Goal: Task Accomplishment & Management: Use online tool/utility

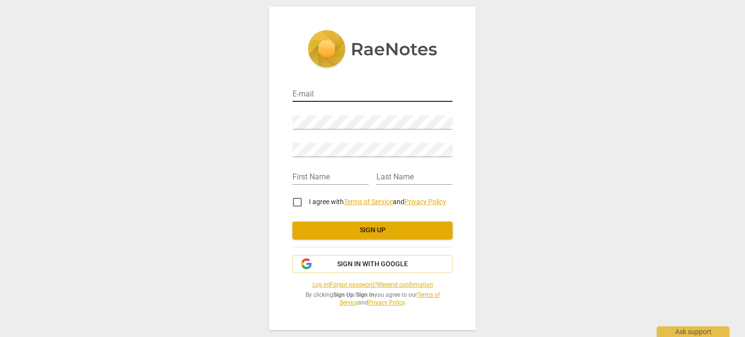
click at [309, 93] on input "email" at bounding box center [373, 95] width 160 height 14
type input "[PERSON_NAME][EMAIL_ADDRESS][PERSON_NAME][DOMAIN_NAME]"
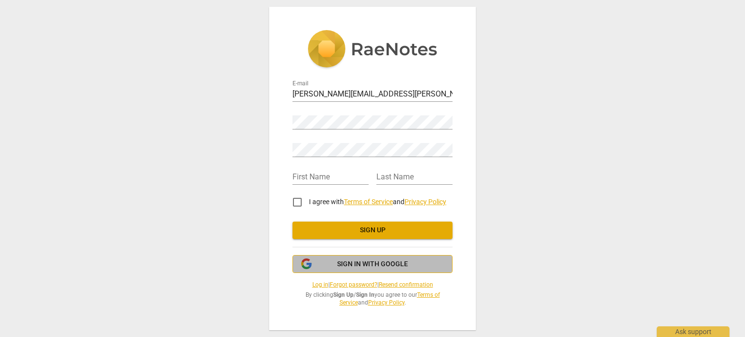
click at [383, 267] on span "Sign in with Google" at bounding box center [372, 265] width 71 height 10
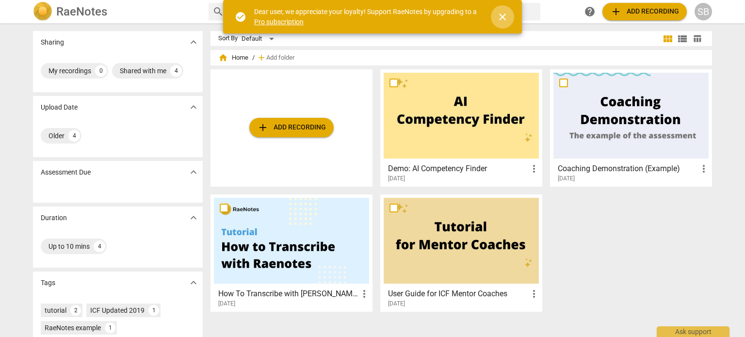
click at [504, 17] on span "close" at bounding box center [503, 17] width 12 height 12
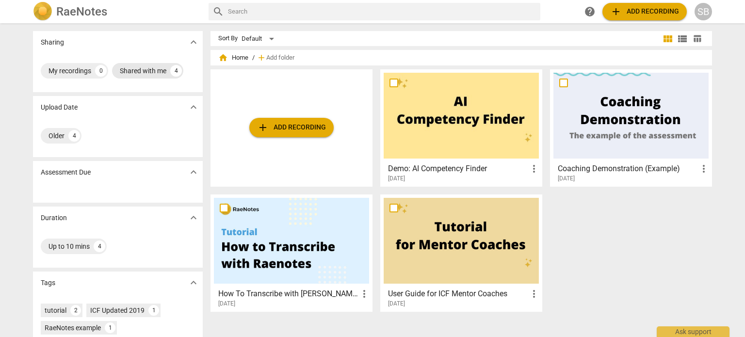
click at [151, 72] on div "Shared with me" at bounding box center [143, 71] width 47 height 10
click at [194, 107] on span "expand_more" at bounding box center [194, 107] width 12 height 12
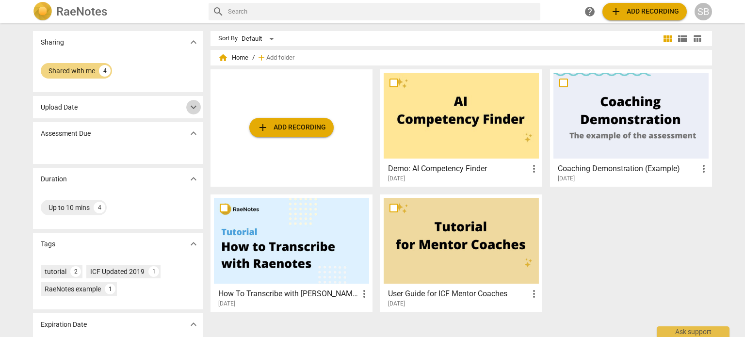
click at [194, 107] on span "expand_more" at bounding box center [194, 107] width 12 height 12
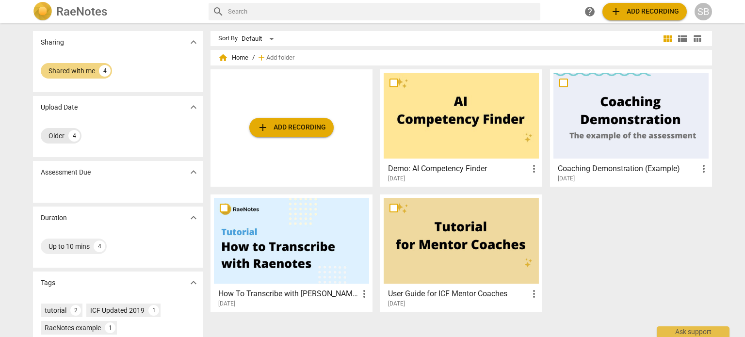
click at [71, 135] on div "4" at bounding box center [74, 136] width 12 height 12
click at [279, 124] on span "add Add recording" at bounding box center [291, 128] width 69 height 12
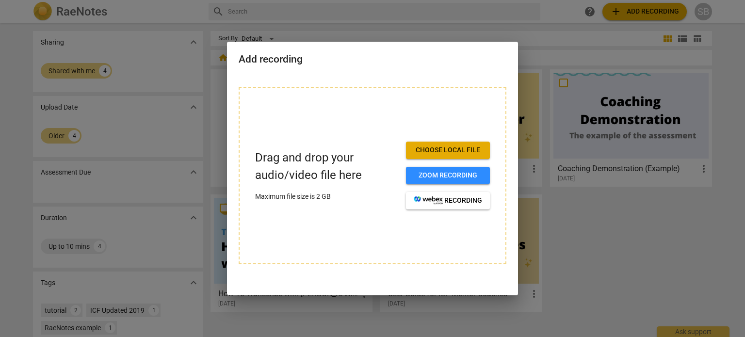
click at [435, 149] on span "Choose local file" at bounding box center [448, 151] width 68 height 10
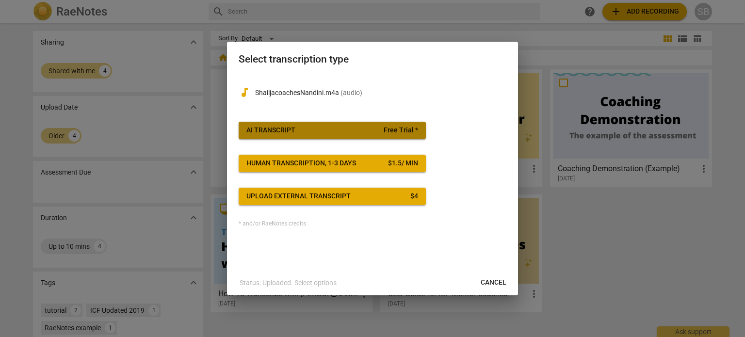
click at [285, 126] on div "AI Transcript" at bounding box center [270, 131] width 49 height 10
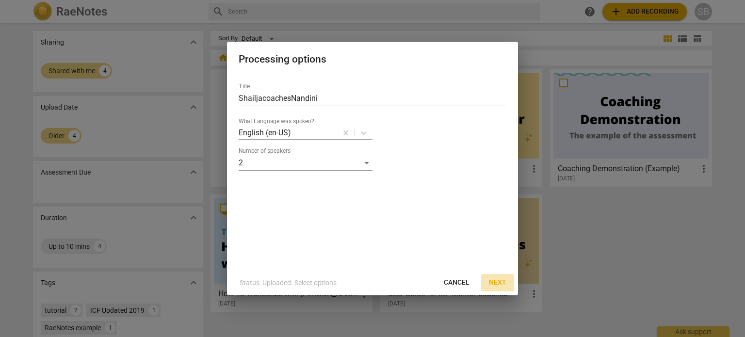
click at [499, 284] on span "Next" at bounding box center [497, 283] width 17 height 10
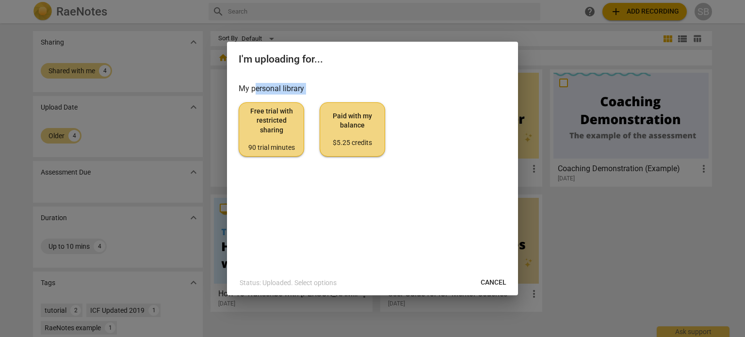
drag, startPoint x: 408, startPoint y: 214, endPoint x: 256, endPoint y: 90, distance: 195.9
click at [256, 90] on div "My personal library Free trial with restricted sharing 90 trial minutes Paid wi…" at bounding box center [372, 172] width 291 height 195
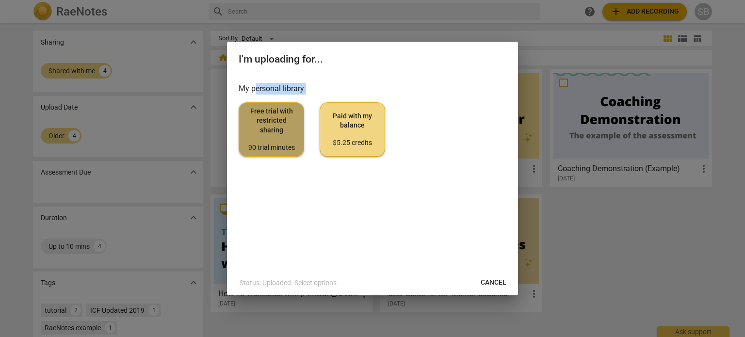
click at [269, 130] on span "Free trial with restricted sharing 90 trial minutes" at bounding box center [271, 130] width 49 height 46
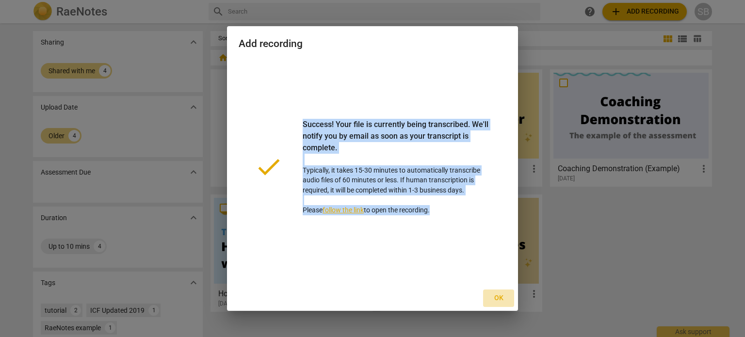
click at [499, 298] on span "Ok" at bounding box center [499, 299] width 16 height 10
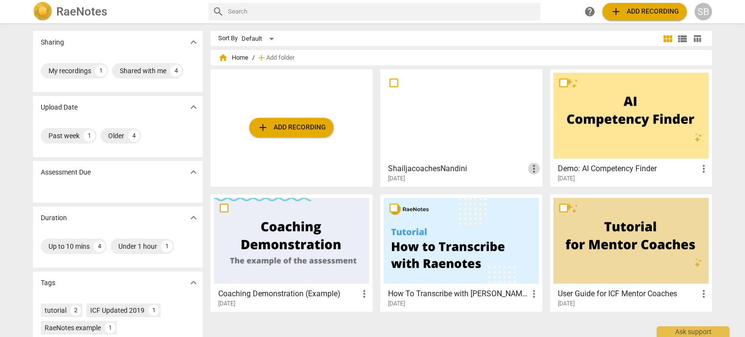
click at [534, 168] on span "more_vert" at bounding box center [534, 169] width 12 height 12
click at [500, 151] on div at bounding box center [372, 168] width 745 height 337
click at [447, 168] on h3 "ShailjacoachesNandini" at bounding box center [458, 169] width 140 height 12
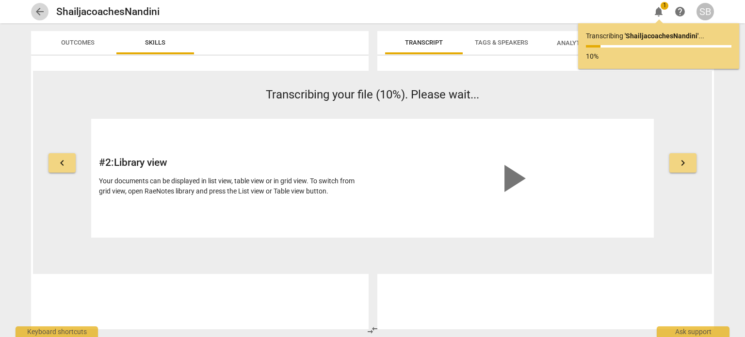
click at [38, 12] on span "arrow_back" at bounding box center [40, 12] width 12 height 12
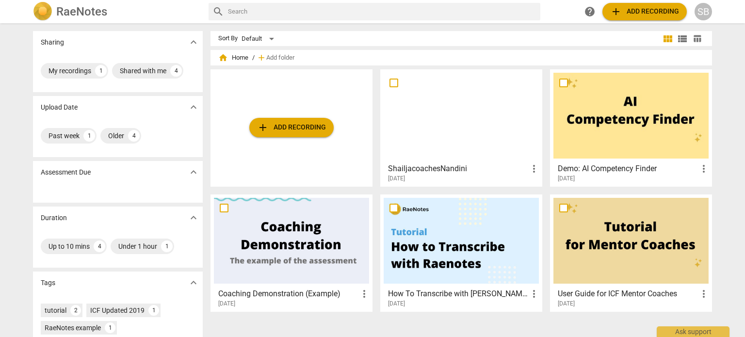
click at [463, 164] on h3 "ShailjacoachesNandini" at bounding box center [458, 169] width 140 height 12
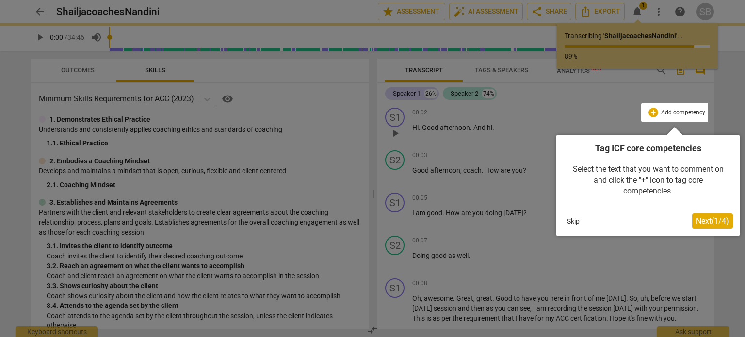
click at [714, 222] on span "Next ( 1 / 4 )" at bounding box center [712, 220] width 33 height 9
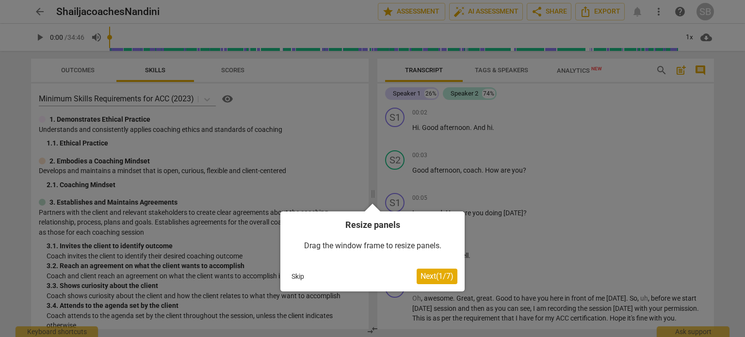
click at [430, 275] on span "Next ( 1 / 7 )" at bounding box center [437, 276] width 33 height 9
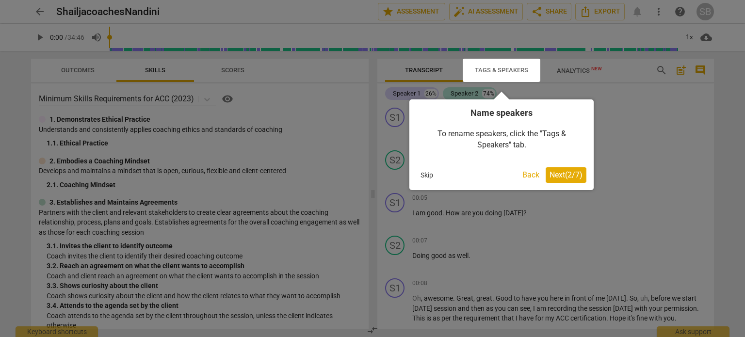
click at [569, 177] on span "Next ( 2 / 7 )" at bounding box center [566, 174] width 33 height 9
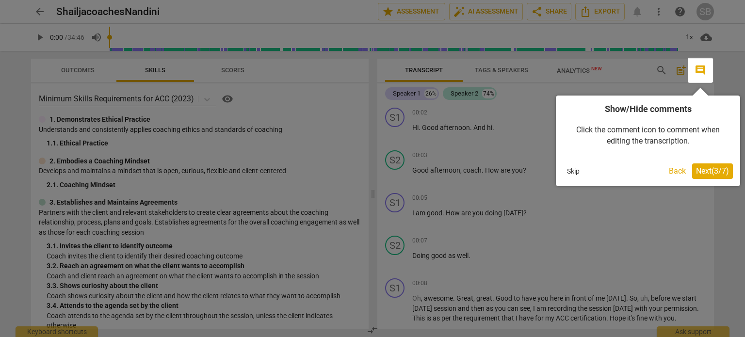
click at [717, 171] on span "Next ( 3 / 7 )" at bounding box center [712, 170] width 33 height 9
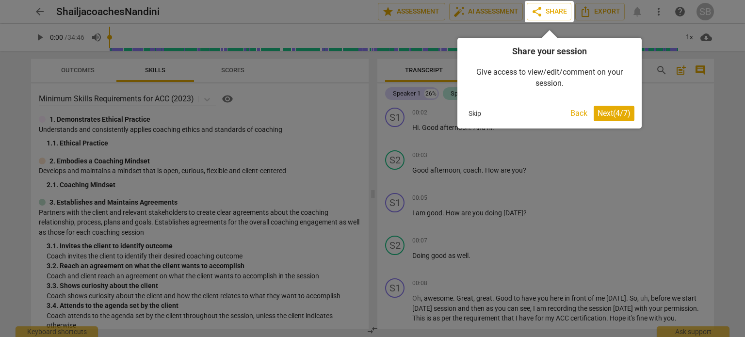
click at [611, 114] on span "Next ( 4 / 7 )" at bounding box center [614, 113] width 33 height 9
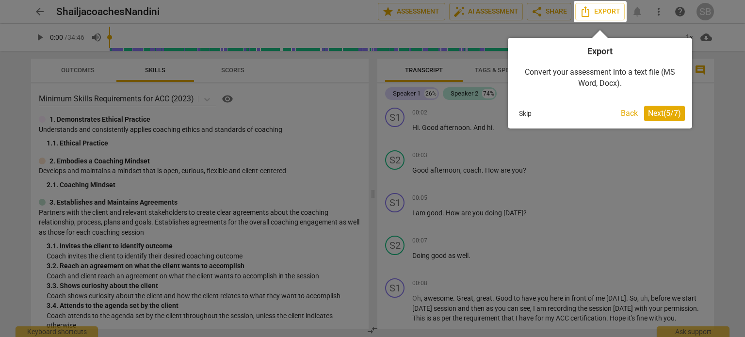
click at [667, 112] on span "Next ( 5 / 7 )" at bounding box center [664, 113] width 33 height 9
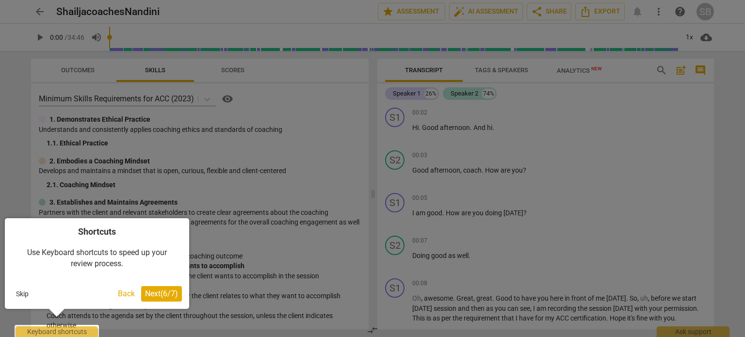
click at [160, 293] on span "Next ( 6 / 7 )" at bounding box center [161, 293] width 33 height 9
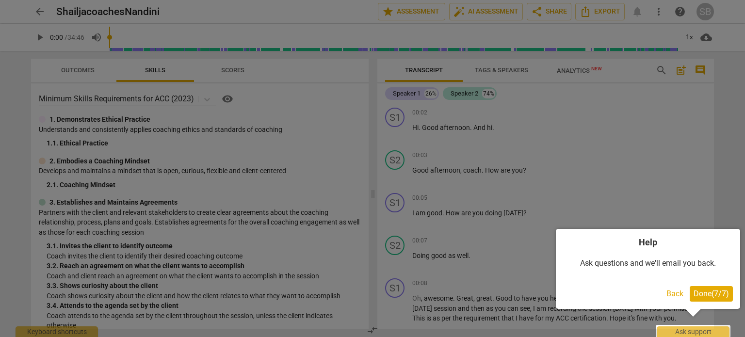
click at [707, 292] on span "Done ( 7 / 7 )" at bounding box center [711, 293] width 35 height 9
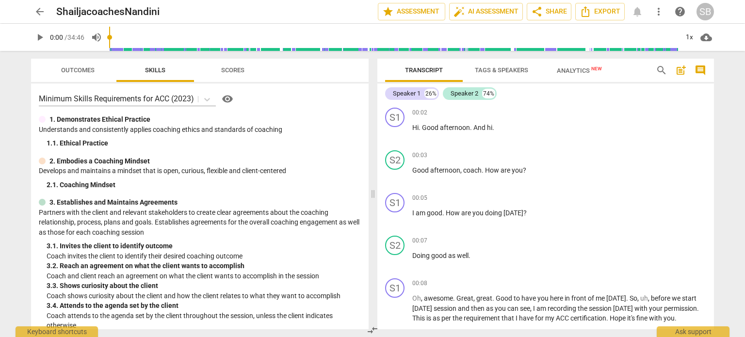
click at [509, 68] on span "Tags & Speakers" at bounding box center [501, 69] width 53 height 7
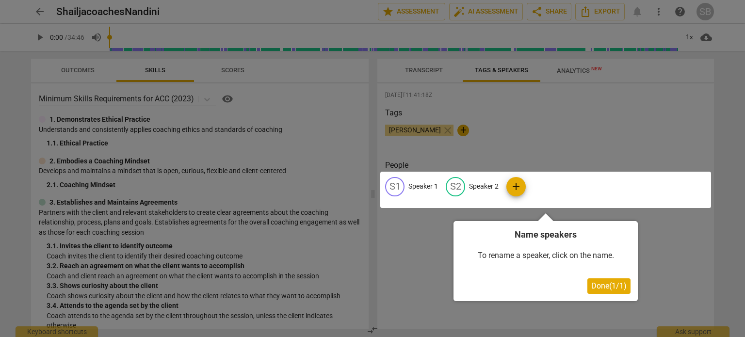
drag, startPoint x: 411, startPoint y: 130, endPoint x: 414, endPoint y: 186, distance: 56.8
click at [414, 186] on div at bounding box center [372, 168] width 745 height 337
click at [414, 186] on div at bounding box center [545, 190] width 331 height 36
click at [598, 286] on span "Done ( 1 / 1 )" at bounding box center [608, 285] width 35 height 9
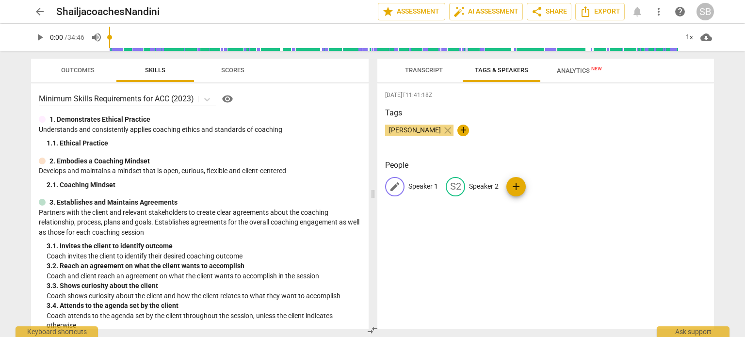
click at [423, 186] on p "Speaker 1" at bounding box center [424, 186] width 30 height 10
type input "[PERSON_NAME]"
click at [540, 185] on p "Speaker 2" at bounding box center [547, 186] width 30 height 10
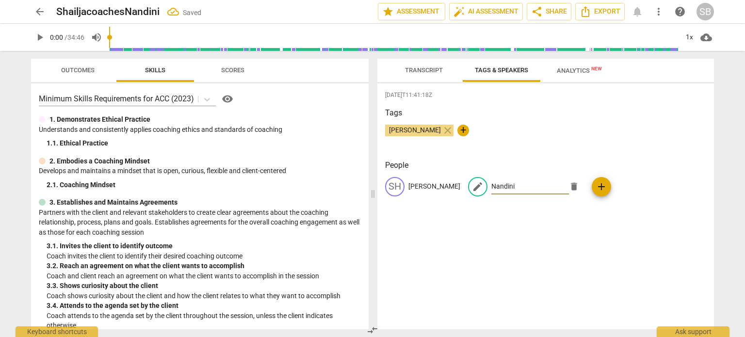
type input "Nandini"
click at [609, 223] on div "[DATE]T11:41:18Z Tags [PERSON_NAME] close + People SH Shailja edit Nandini dele…" at bounding box center [545, 206] width 337 height 246
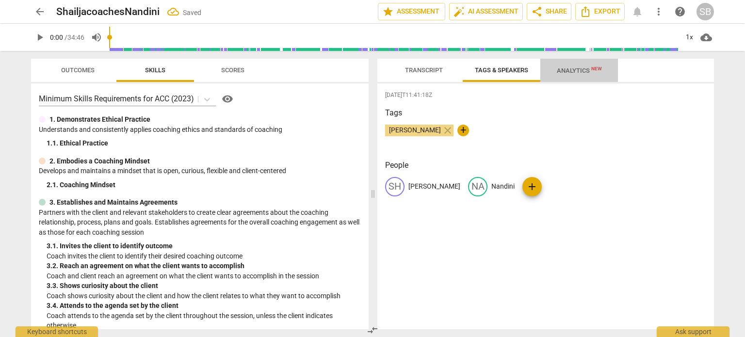
click at [576, 68] on span "Analytics New" at bounding box center [579, 70] width 45 height 7
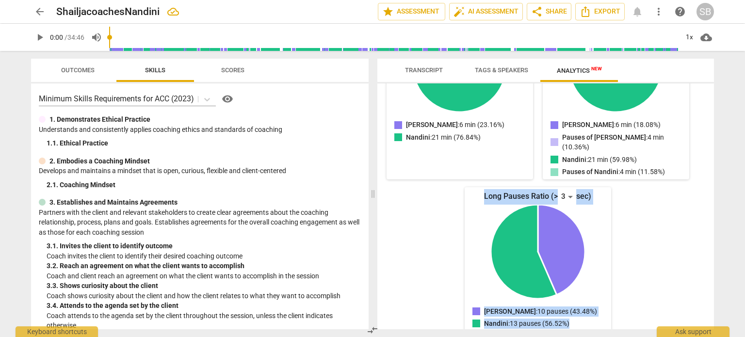
drag, startPoint x: 714, startPoint y: 270, endPoint x: 704, endPoint y: 168, distance: 101.9
click at [704, 168] on div "[PERSON_NAME] Spoke for 6 minutes ( 18.08% ) Paused for 4 minutes ( 10.36% ) Ta…" at bounding box center [545, 206] width 337 height 246
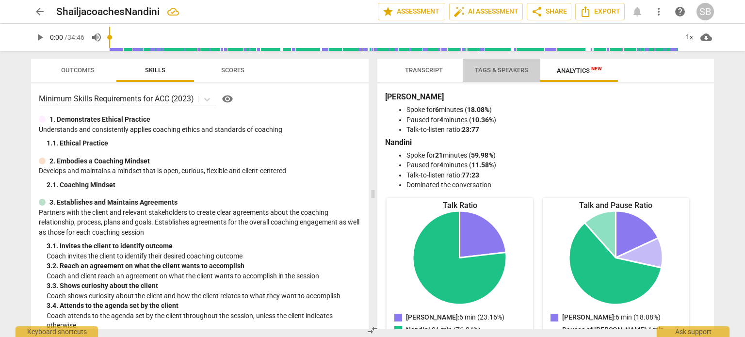
click at [510, 69] on span "Tags & Speakers" at bounding box center [501, 69] width 53 height 7
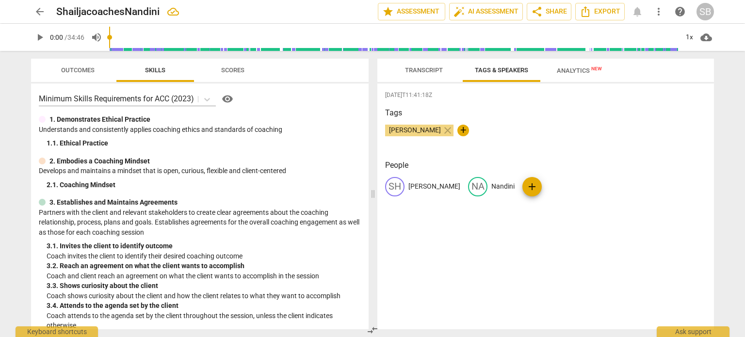
click at [421, 69] on span "Transcript" at bounding box center [424, 69] width 38 height 7
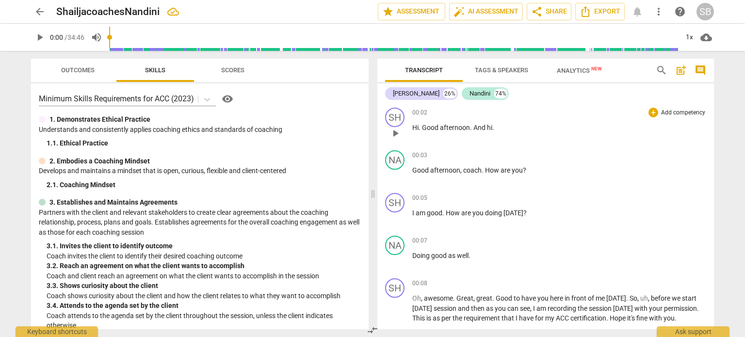
click at [710, 105] on div "SH play_arrow pause 00:02 + Add competency keyboard_arrow_right Hi . Good after…" at bounding box center [545, 217] width 337 height 226
click at [605, 13] on span "Export" at bounding box center [600, 12] width 41 height 12
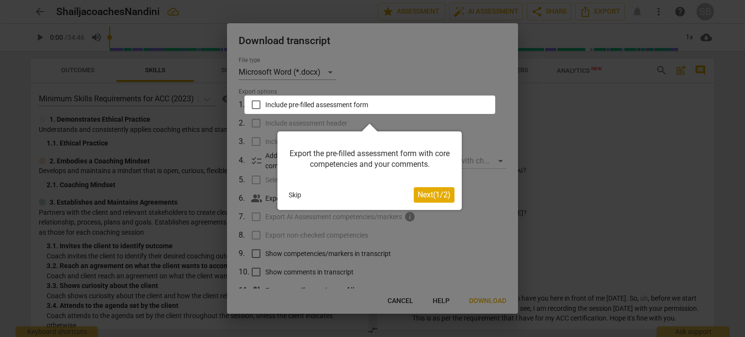
click at [435, 197] on span "Next ( 1 / 2 )" at bounding box center [434, 194] width 33 height 9
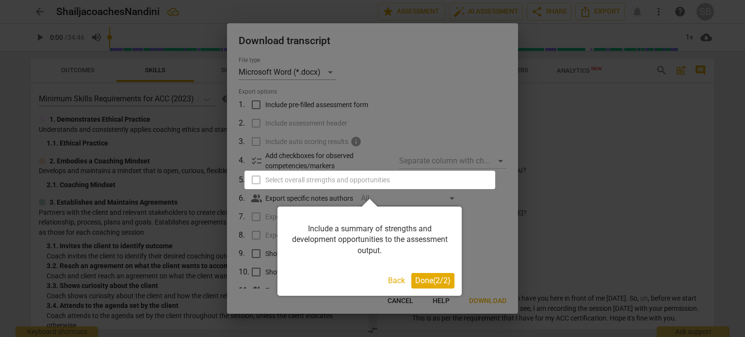
click at [426, 279] on span "Done ( 2 / 2 )" at bounding box center [432, 280] width 35 height 9
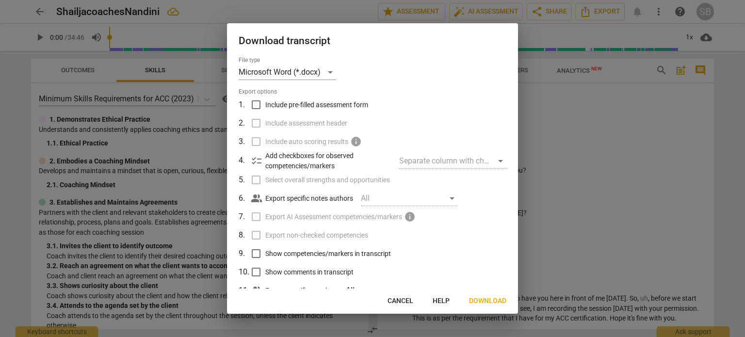
click at [547, 211] on div at bounding box center [372, 168] width 745 height 337
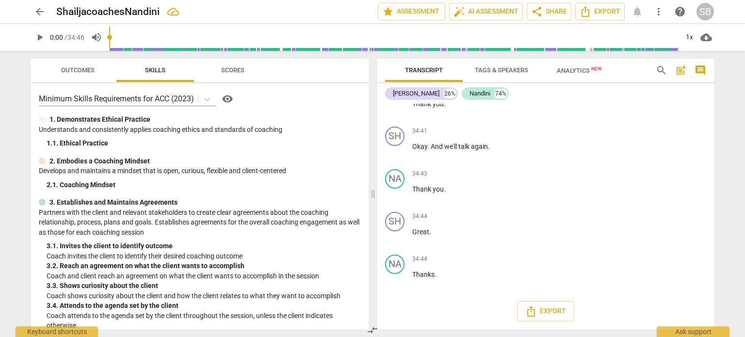
scroll to position [6201, 0]
click at [547, 312] on span "Export" at bounding box center [545, 312] width 41 height 12
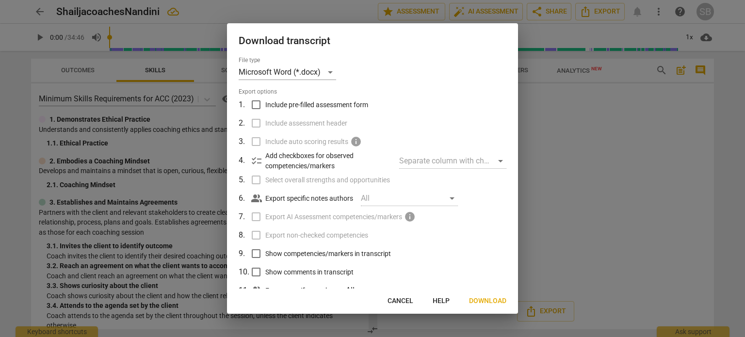
click at [542, 147] on div at bounding box center [372, 168] width 745 height 337
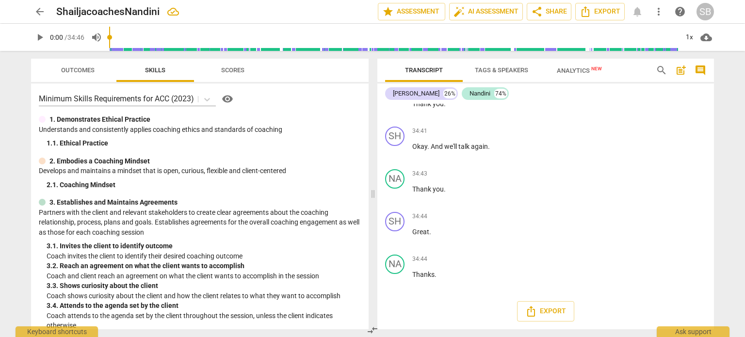
click at [74, 71] on span "Outcomes" at bounding box center [77, 69] width 33 height 7
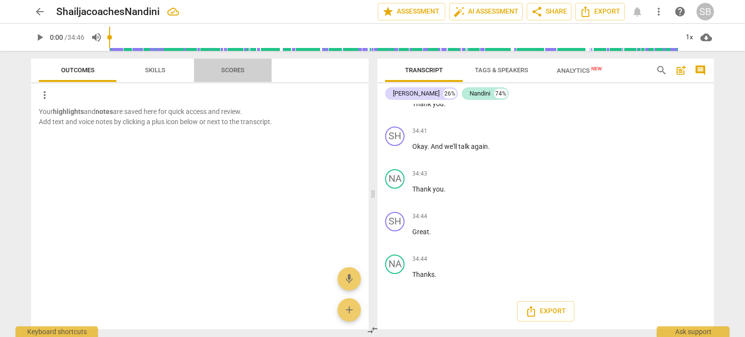
click at [227, 71] on span "Scores" at bounding box center [232, 69] width 23 height 7
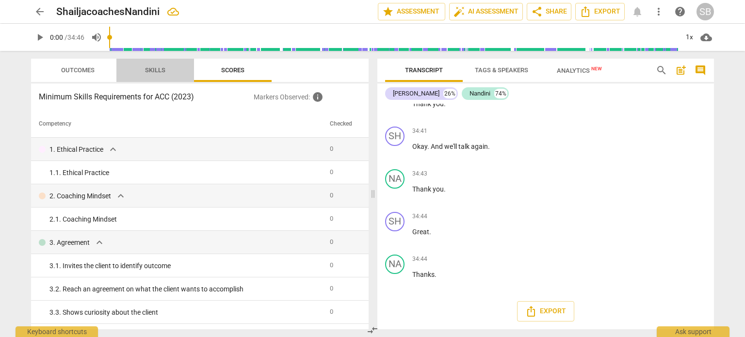
click at [153, 71] on span "Skills" at bounding box center [155, 69] width 20 height 7
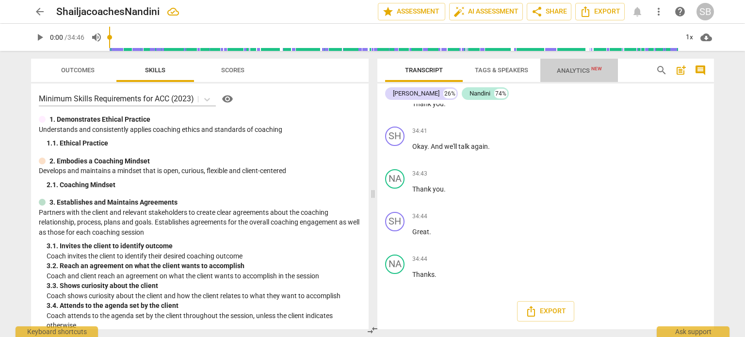
click at [572, 70] on span "Analytics New" at bounding box center [579, 70] width 45 height 7
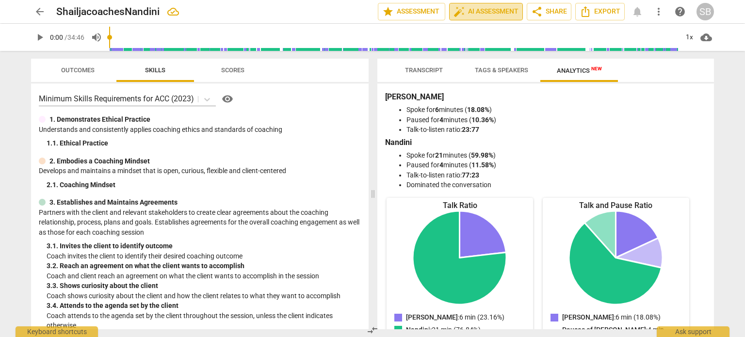
click at [497, 12] on span "auto_fix_high AI Assessment" at bounding box center [486, 12] width 65 height 12
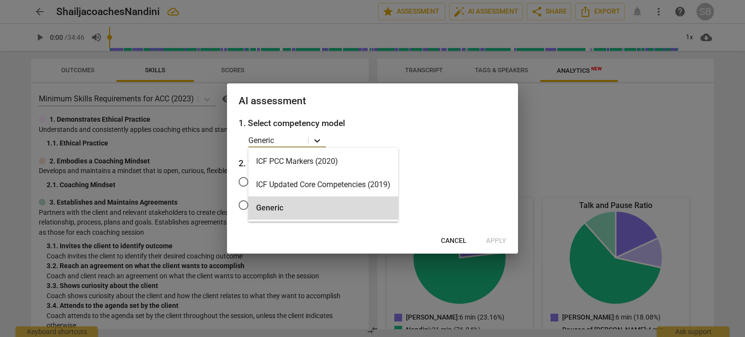
click at [316, 139] on icon at bounding box center [317, 141] width 10 height 10
click at [305, 162] on div "ICF PCC Markers (2020)" at bounding box center [323, 161] width 150 height 23
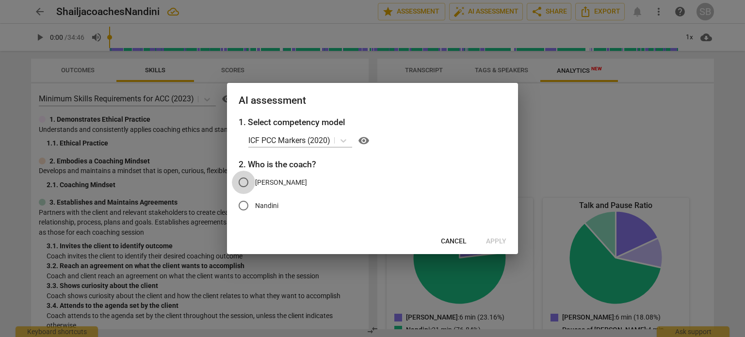
click at [245, 183] on input "[PERSON_NAME]" at bounding box center [243, 182] width 23 height 23
radio input "true"
click at [344, 141] on icon at bounding box center [344, 141] width 10 height 10
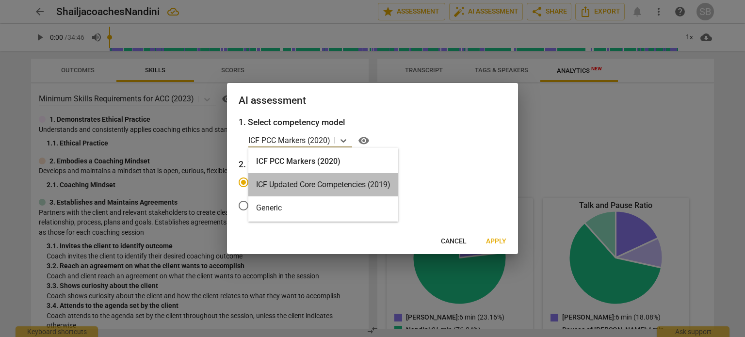
click at [328, 182] on div "ICF Updated Core Competencies (2019)" at bounding box center [323, 184] width 150 height 23
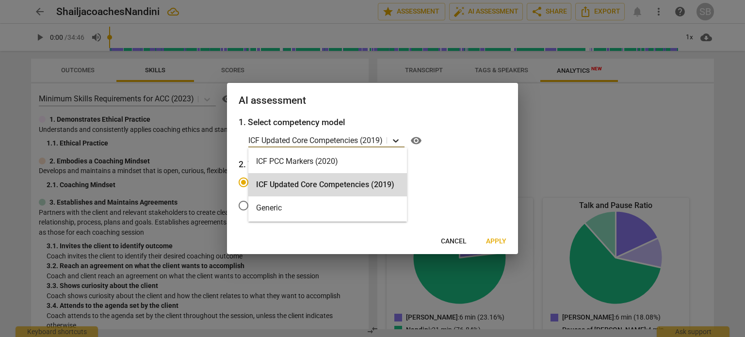
click at [397, 139] on icon at bounding box center [396, 141] width 10 height 10
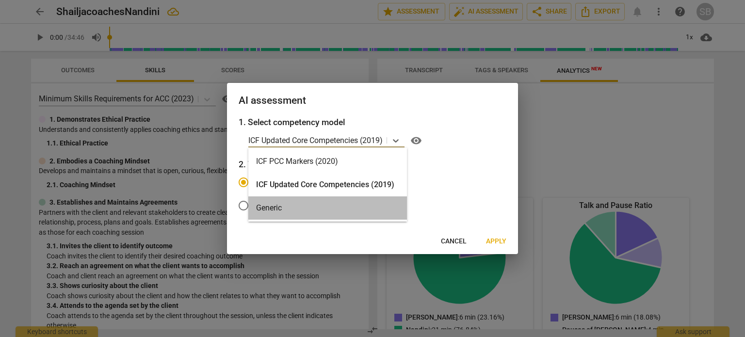
click at [301, 207] on div "Generic" at bounding box center [327, 207] width 159 height 23
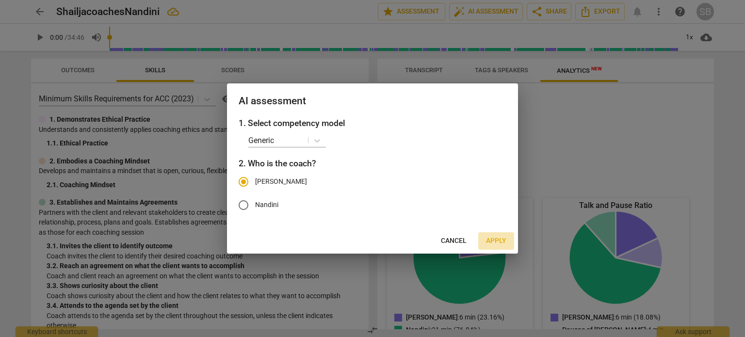
click at [494, 243] on span "Apply" at bounding box center [496, 241] width 20 height 10
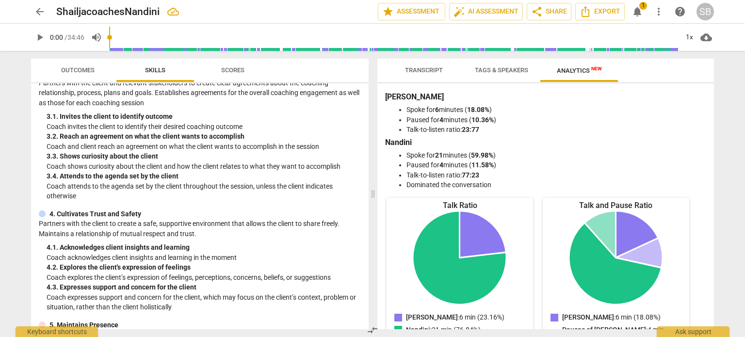
scroll to position [0, 0]
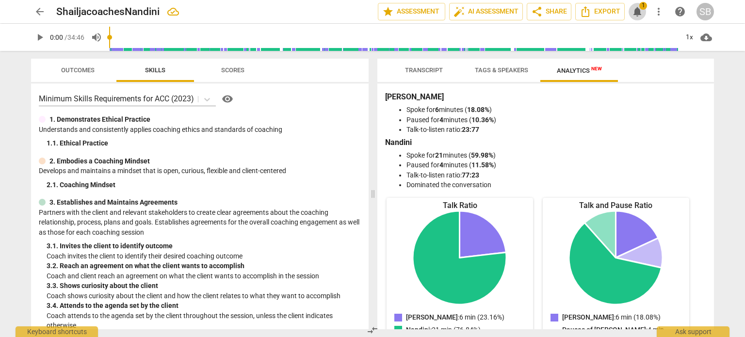
click at [641, 12] on span "notifications" at bounding box center [638, 12] width 12 height 12
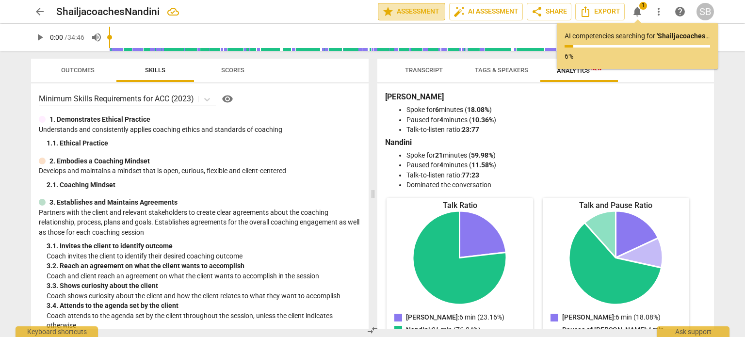
click at [419, 10] on span "star Assessment" at bounding box center [411, 12] width 59 height 12
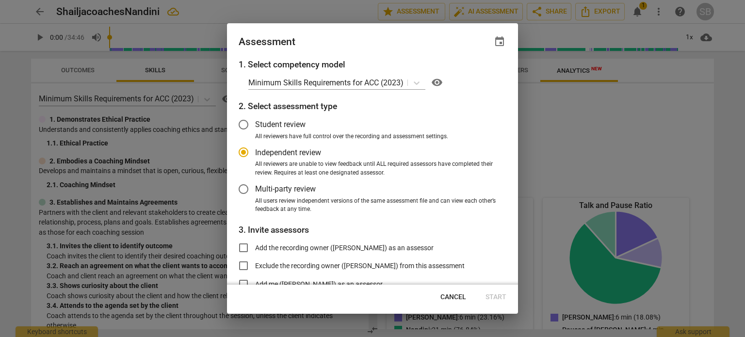
click at [525, 99] on div at bounding box center [372, 168] width 745 height 337
radio input "false"
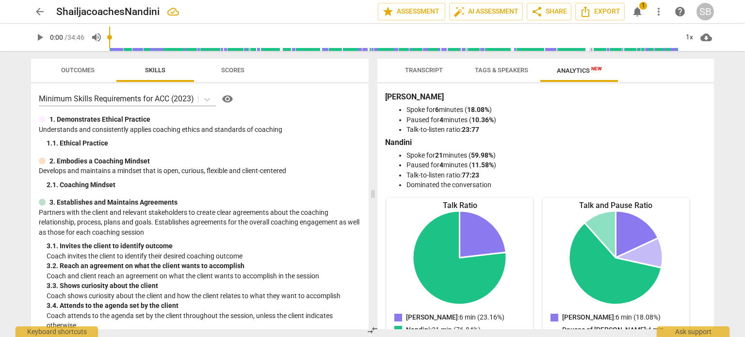
click at [637, 16] on span "notifications" at bounding box center [638, 12] width 12 height 12
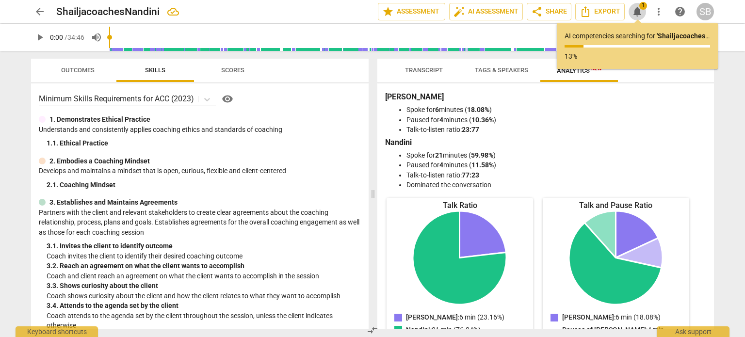
click at [637, 16] on span "notifications" at bounding box center [638, 12] width 12 height 12
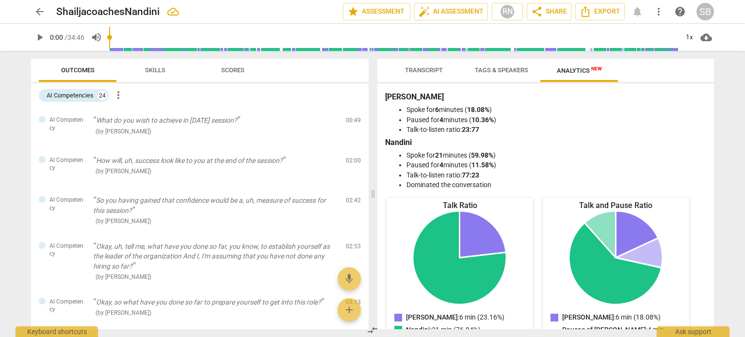
click at [638, 12] on div "arrow_back ShailjacoachesNandini edit star Assessment auto_fix_high AI Assessme…" at bounding box center [372, 11] width 683 height 17
click at [233, 70] on span "Scores" at bounding box center [232, 69] width 23 height 7
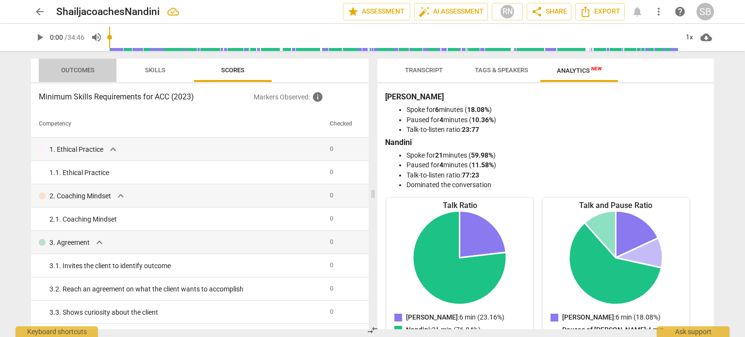
click at [77, 69] on span "Outcomes" at bounding box center [77, 69] width 33 height 7
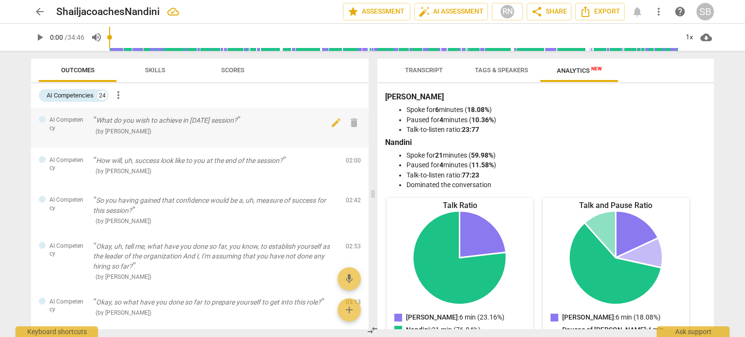
click at [58, 119] on span "AI Competency" at bounding box center [67, 124] width 36 height 16
click at [119, 97] on span "more_vert" at bounding box center [119, 95] width 12 height 12
click at [201, 98] on div at bounding box center [372, 168] width 745 height 337
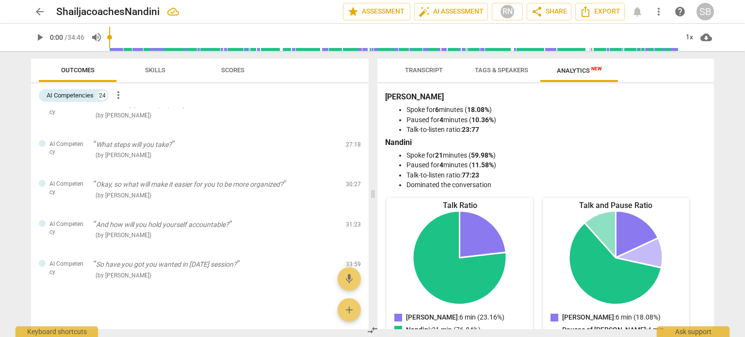
scroll to position [803, 0]
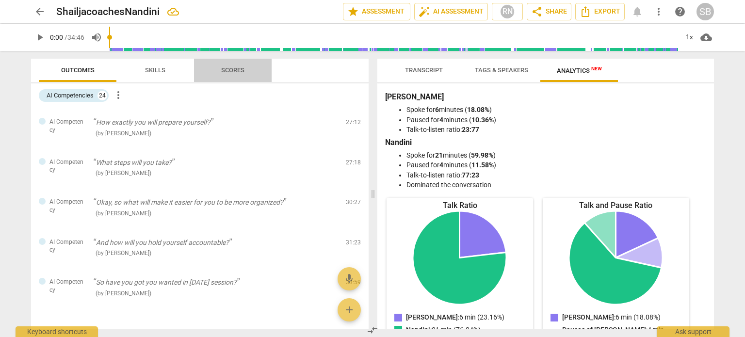
click at [234, 67] on span "Scores" at bounding box center [232, 69] width 23 height 7
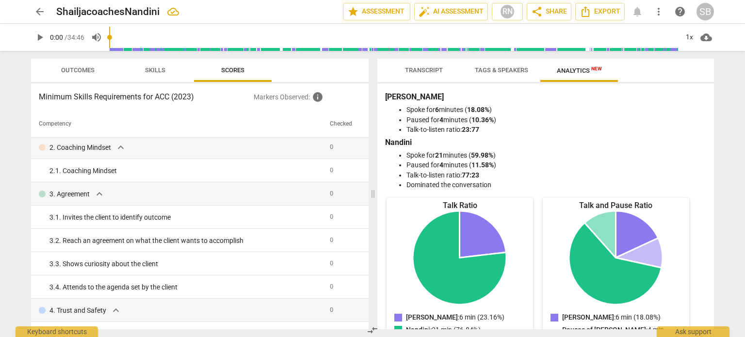
scroll to position [0, 0]
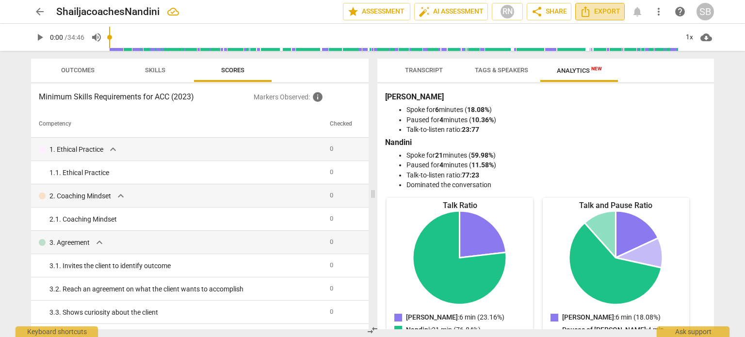
click at [599, 12] on span "Export" at bounding box center [600, 12] width 41 height 12
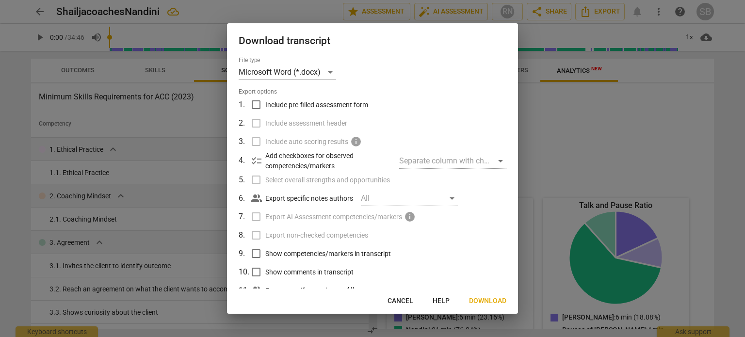
scroll to position [31, 0]
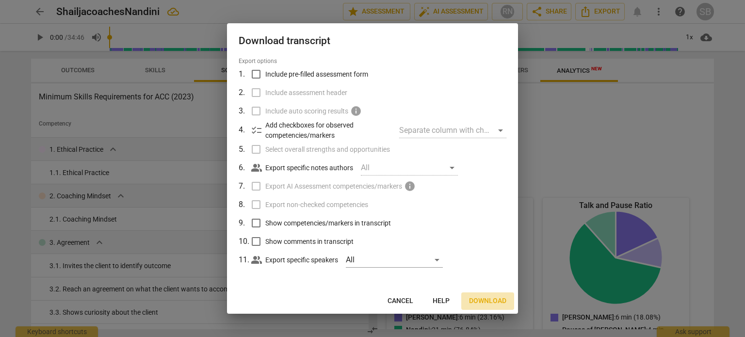
click at [485, 302] on span "Download" at bounding box center [487, 301] width 37 height 10
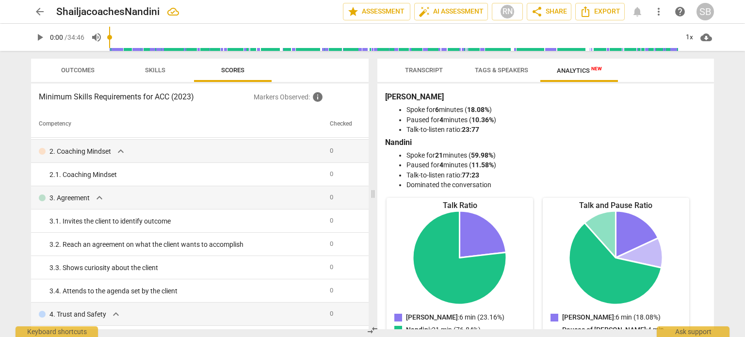
scroll to position [0, 0]
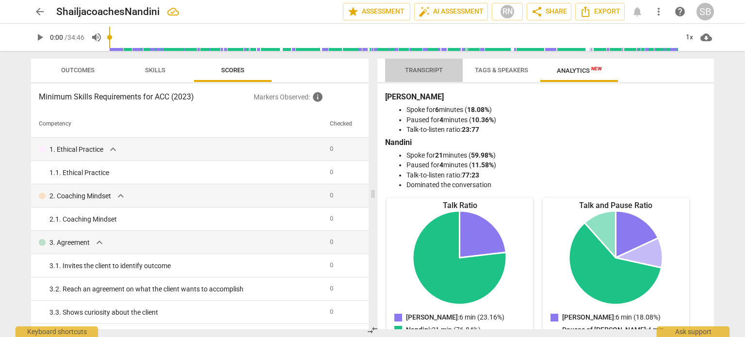
click at [423, 70] on span "Transcript" at bounding box center [424, 69] width 38 height 7
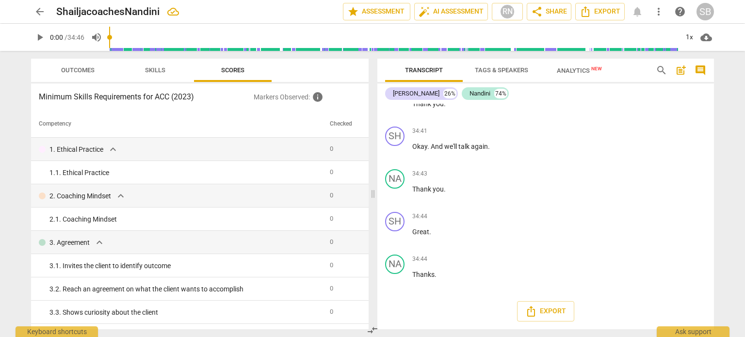
drag, startPoint x: 573, startPoint y: 200, endPoint x: 559, endPoint y: 102, distance: 98.6
click at [559, 102] on div "[PERSON_NAME] 26% Nandini 74% SH play_arrow pause 00:02 + Add competency keyboa…" at bounding box center [545, 206] width 337 height 246
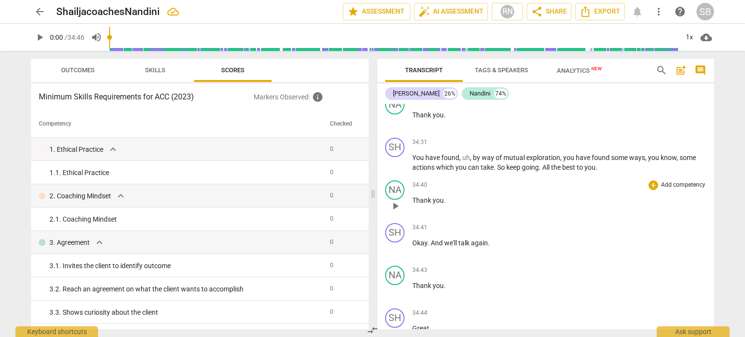
scroll to position [5911, 0]
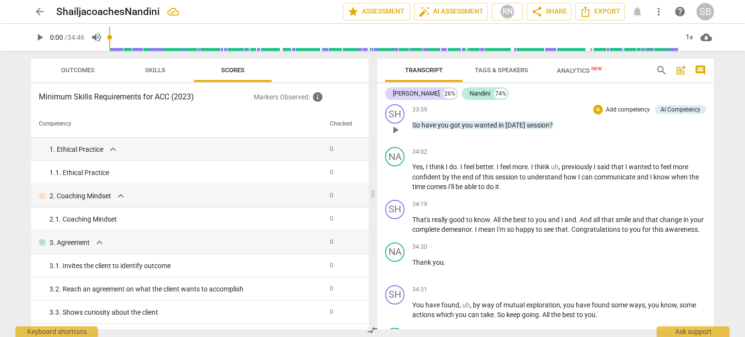
click at [628, 114] on p "Add competency" at bounding box center [628, 110] width 46 height 9
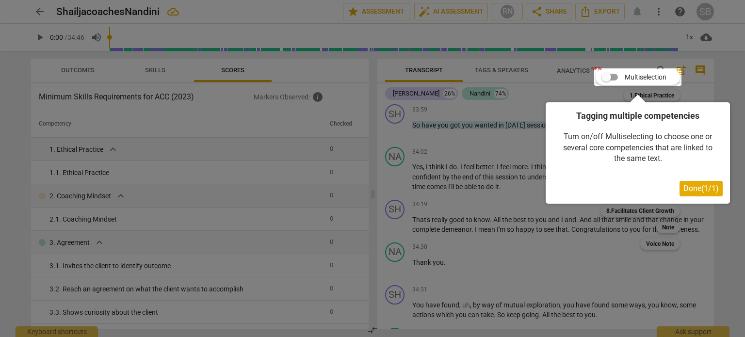
click at [698, 190] on span "Done ( 1 / 1 )" at bounding box center [701, 188] width 35 height 9
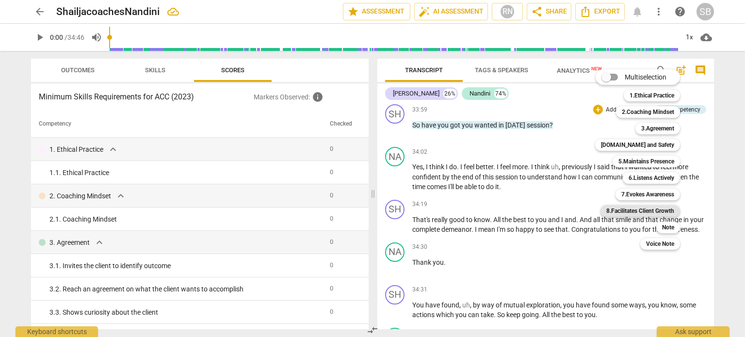
click at [638, 210] on b "8.Facilitates Client Growth" at bounding box center [640, 211] width 68 height 12
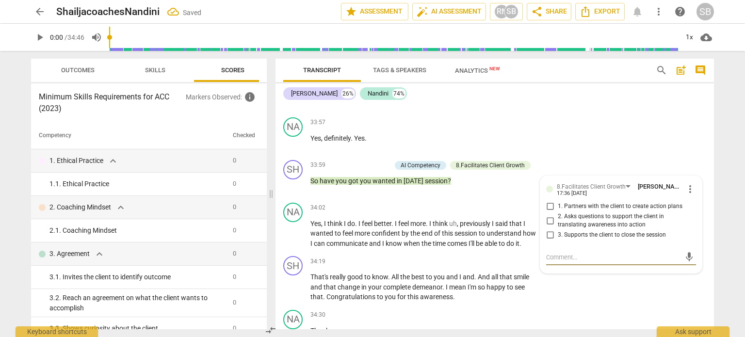
scroll to position [6522, 0]
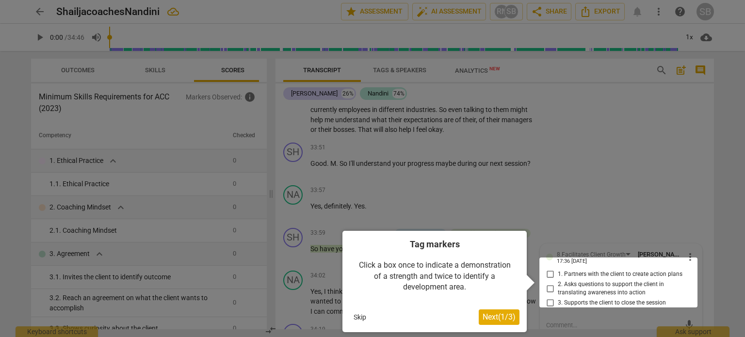
click at [547, 296] on div at bounding box center [619, 283] width 158 height 50
click at [567, 296] on div at bounding box center [619, 283] width 158 height 50
click at [489, 318] on span "Next ( 1 / 3 )" at bounding box center [499, 316] width 33 height 9
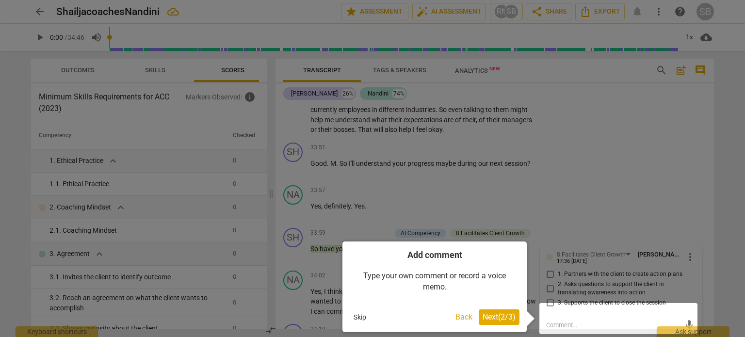
click at [489, 318] on span "Next ( 2 / 3 )" at bounding box center [499, 316] width 33 height 9
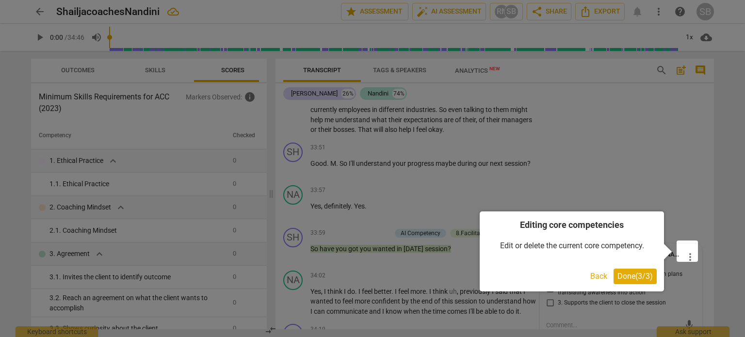
click at [627, 273] on span "Done ( 3 / 3 )" at bounding box center [635, 276] width 35 height 9
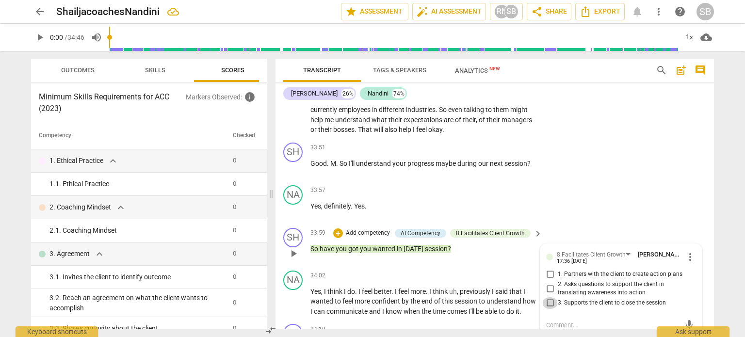
click at [546, 297] on input "3. Supports the client to close the session" at bounding box center [550, 303] width 16 height 12
checkbox input "true"
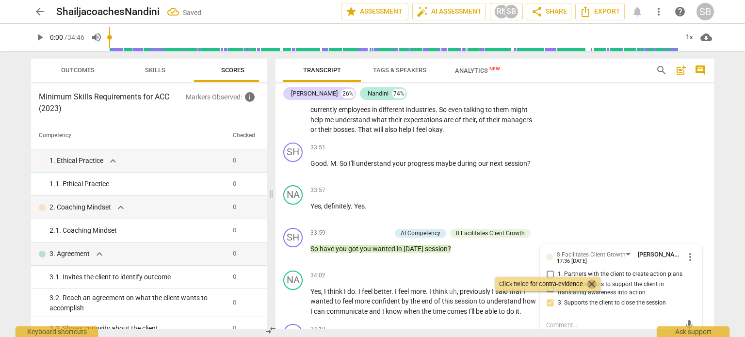
click at [594, 285] on span "close" at bounding box center [592, 284] width 12 height 12
click at [640, 132] on div "NA play_arrow pause 33:25 + Add competency keyboard_arrow_right And to start ta…" at bounding box center [495, 102] width 439 height 74
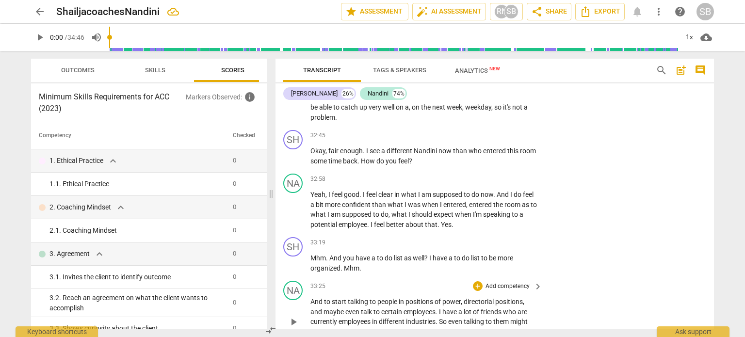
scroll to position [6308, 0]
click at [512, 133] on p "Add competency" at bounding box center [508, 137] width 46 height 9
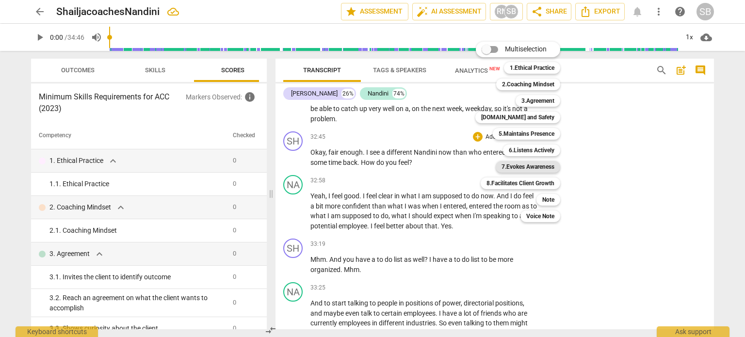
click at [525, 166] on b "7.Evokes Awareness" at bounding box center [528, 167] width 53 height 12
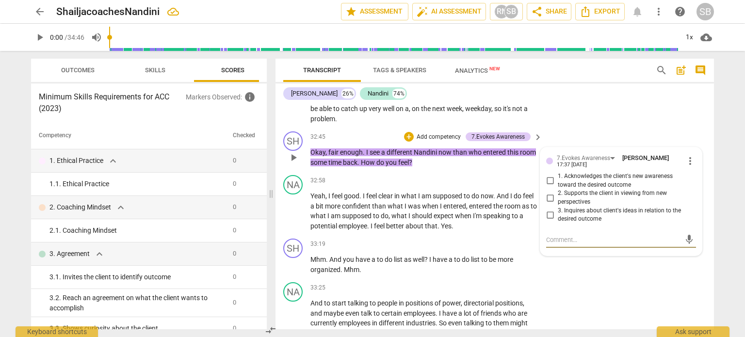
click at [546, 176] on input "1. Acknowledges the client's new awareness toward the desired outcome" at bounding box center [550, 181] width 16 height 12
checkbox input "true"
click at [549, 193] on input "2. Supports the client in viewing from new perspectives" at bounding box center [550, 198] width 16 height 12
checkbox input "true"
click at [518, 175] on div "+ Add competency keyboard_arrow_right" at bounding box center [507, 180] width 72 height 11
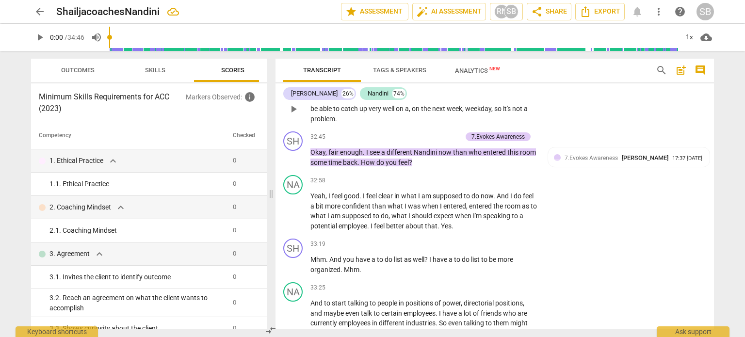
click at [575, 120] on div "NA play_arrow pause 32:32 + Add competency keyboard_arrow_right I think you sho…" at bounding box center [495, 101] width 439 height 54
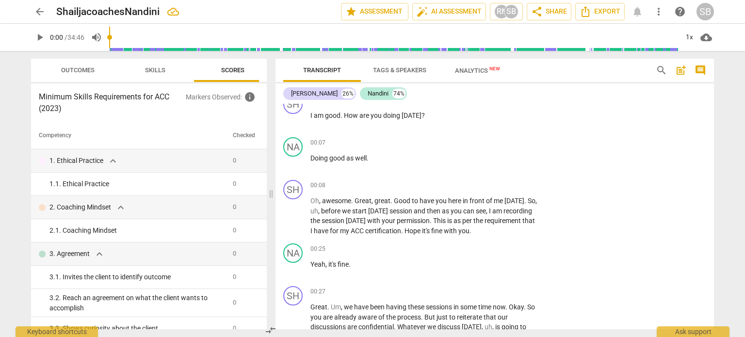
scroll to position [74, 0]
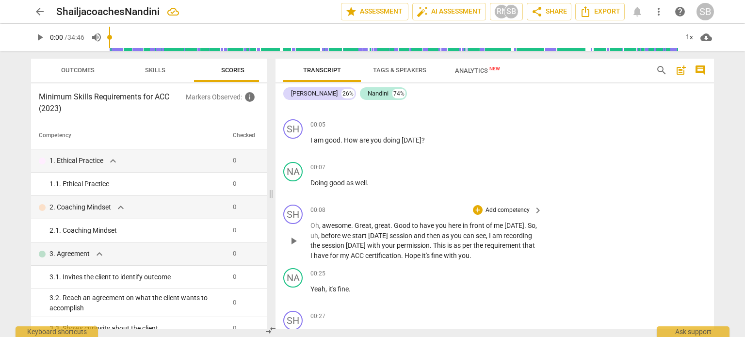
click at [514, 206] on p "Add competency" at bounding box center [508, 210] width 46 height 9
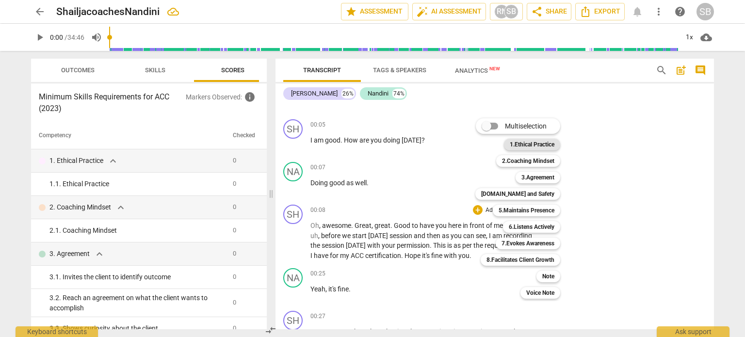
click at [529, 144] on b "1.Ethical Practice" at bounding box center [532, 145] width 45 height 12
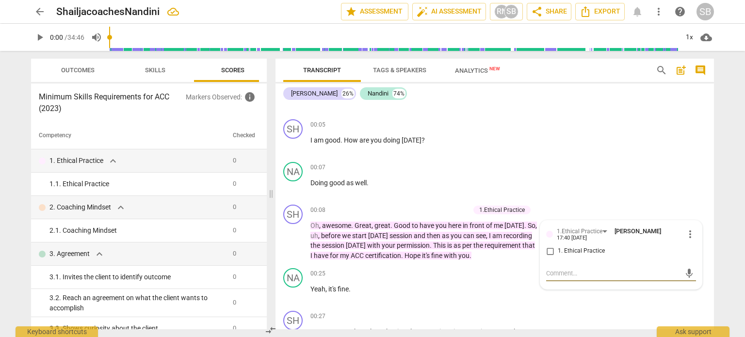
type textarea "T"
type textarea "To"
type textarea "Too"
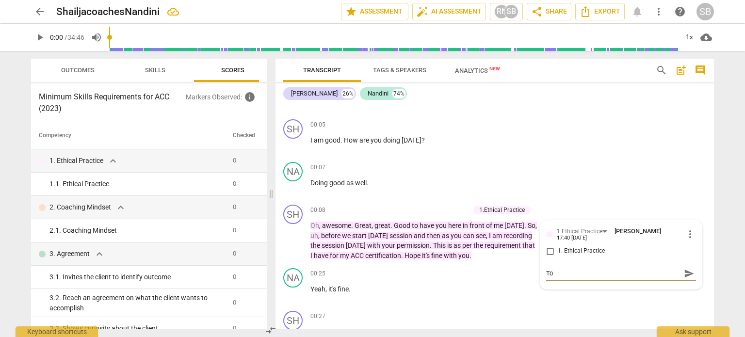
type textarea "Too"
type textarea "Took"
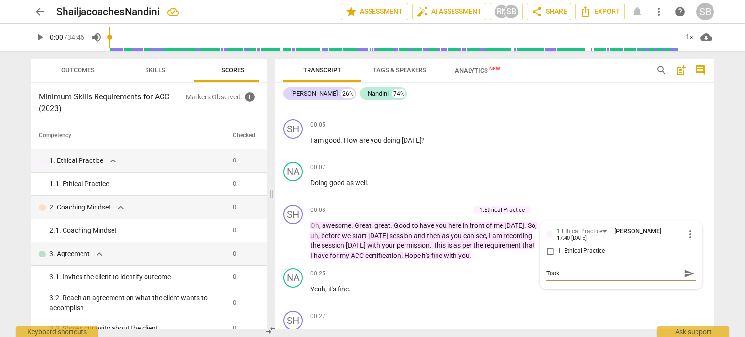
type textarea "Took p"
type textarea "Took pe"
type textarea "Took per"
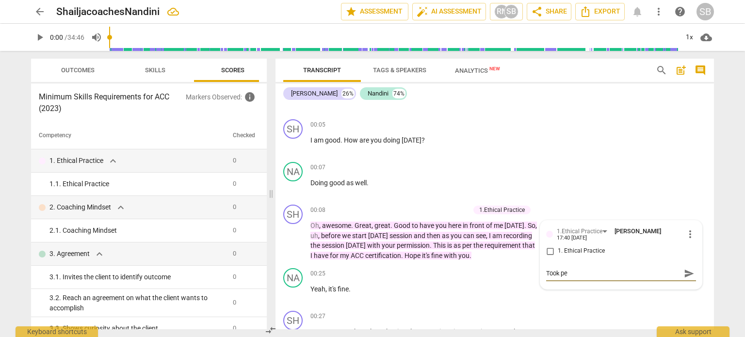
type textarea "Took per"
type textarea "Took perm"
type textarea "Took permi"
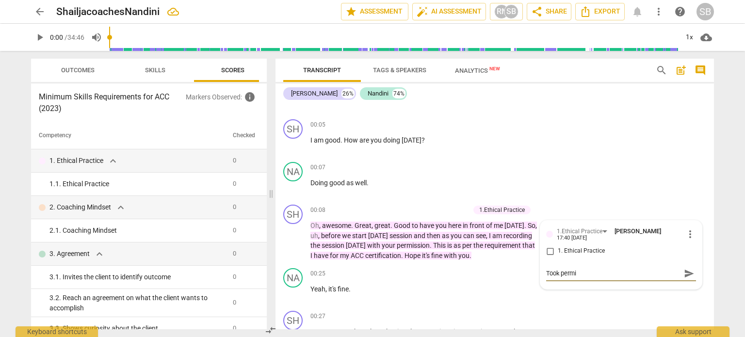
type textarea "Took permis"
type textarea "Took permiss"
type textarea "Took permissi"
type textarea "Took permissio"
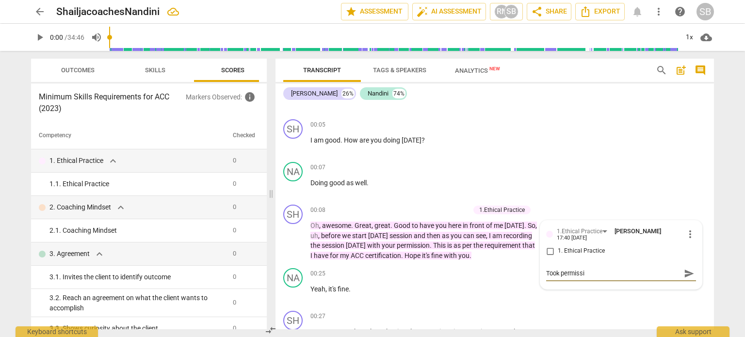
type textarea "Took permissio"
type textarea "Took permission"
type textarea "Took permission f"
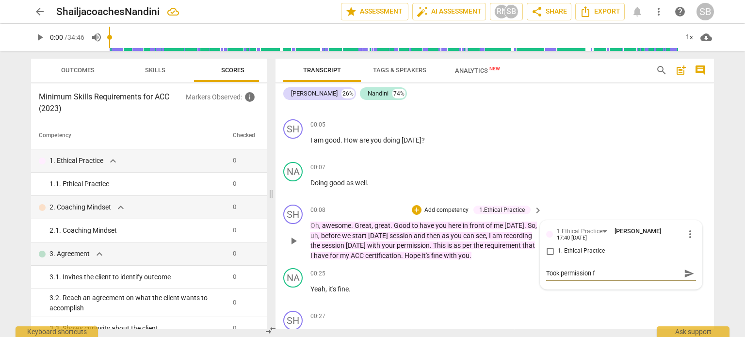
type textarea "Took permission fo"
type textarea "Took permission for"
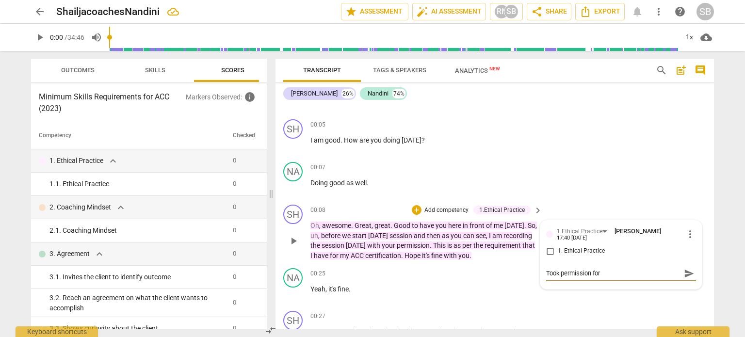
type textarea "Took permission for r"
type textarea "Took permission for re"
type textarea "Took permission for rec"
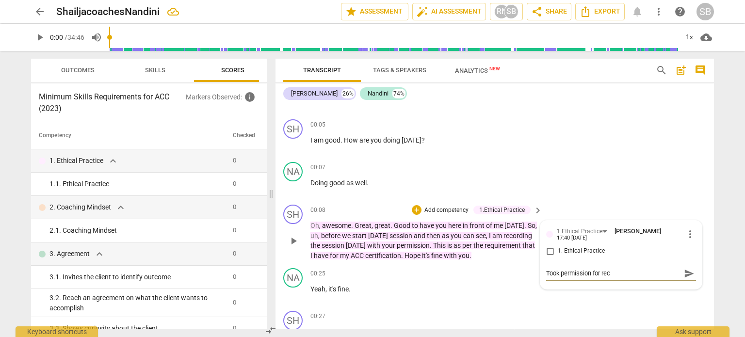
type textarea "Took permission for reco"
type textarea "Took permission for recor"
type textarea "Took permission for record"
type textarea "Took permission for recordi"
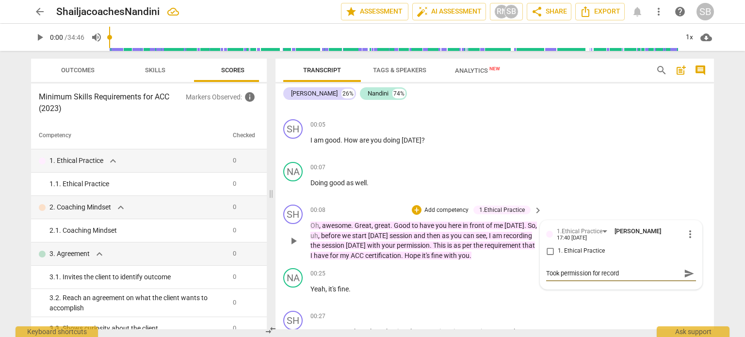
type textarea "Took permission for recordi"
type textarea "Took permission for recordin"
type textarea "Took permission for recording"
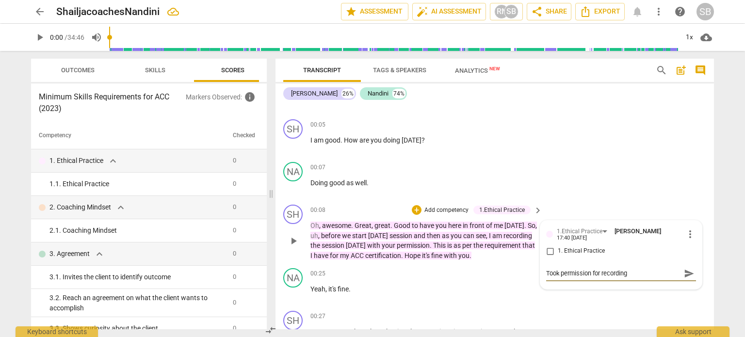
type textarea "Took permission for recording."
click at [444, 209] on p "Add competency" at bounding box center [447, 210] width 46 height 9
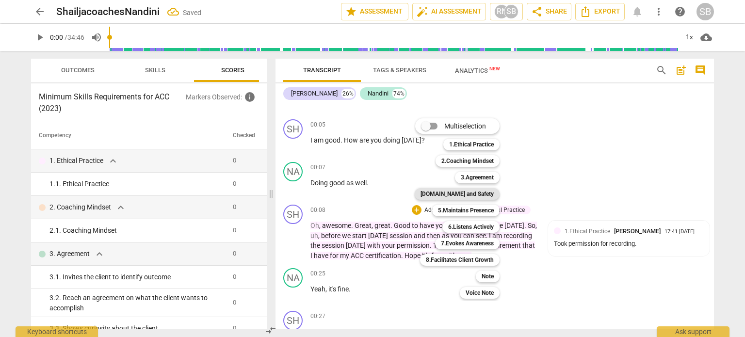
click at [489, 194] on b "[DOMAIN_NAME] and Safety" at bounding box center [457, 194] width 73 height 12
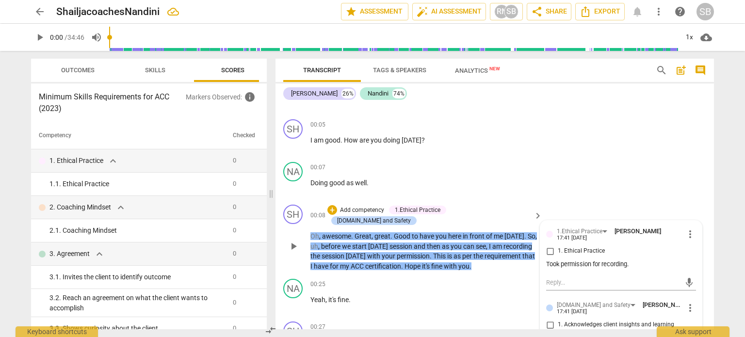
click at [697, 273] on div "1.Ethical Practice [PERSON_NAME] 17:41 [DATE] more_vert 1. Ethical Practice Too…" at bounding box center [621, 303] width 162 height 165
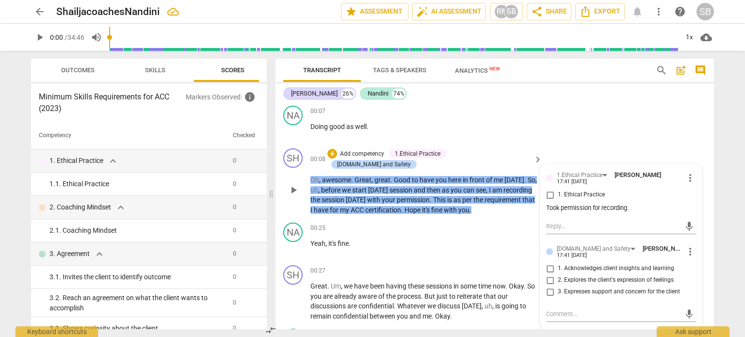
scroll to position [132, 0]
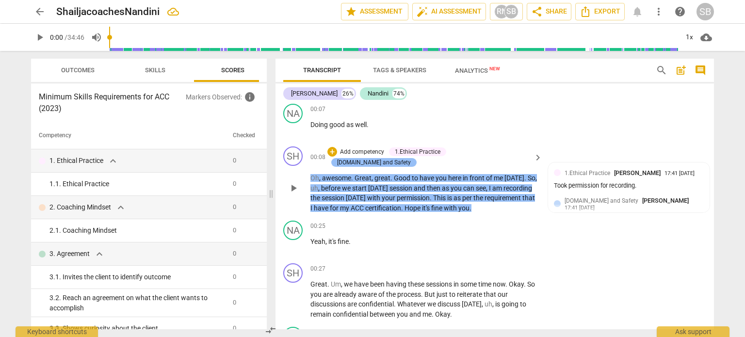
drag, startPoint x: 516, startPoint y: 151, endPoint x: 500, endPoint y: 150, distance: 16.0
click at [411, 158] on div "[DOMAIN_NAME] and Safety" at bounding box center [374, 162] width 74 height 9
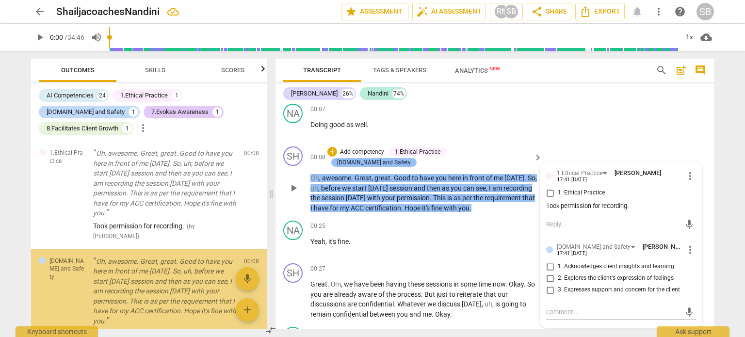
scroll to position [54, 0]
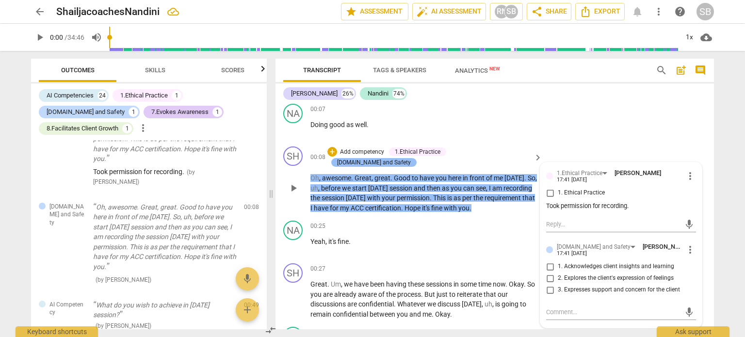
click at [411, 158] on div "[DOMAIN_NAME] and Safety" at bounding box center [374, 162] width 74 height 9
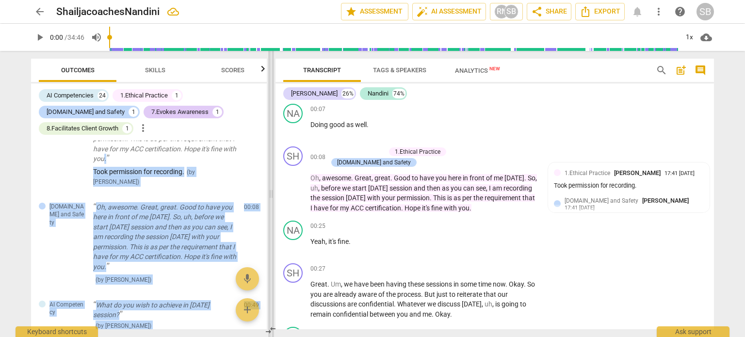
drag, startPoint x: 268, startPoint y: 147, endPoint x: 268, endPoint y: 73, distance: 73.3
click at [268, 73] on div "Outcomes Skills Scores AI Competencies 24 1.Ethical Practice 1 [DOMAIN_NAME] an…" at bounding box center [372, 194] width 699 height 286
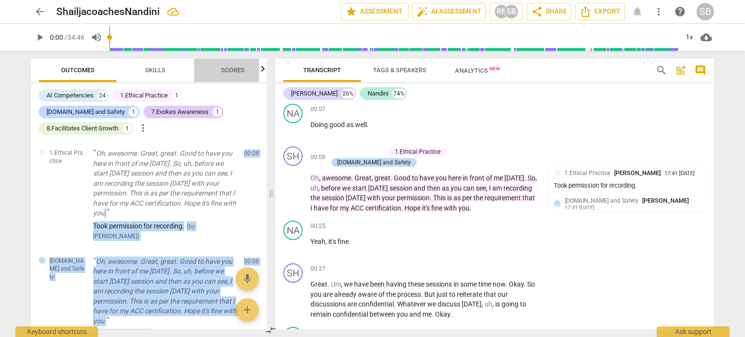
click at [229, 70] on span "Scores" at bounding box center [232, 69] width 23 height 7
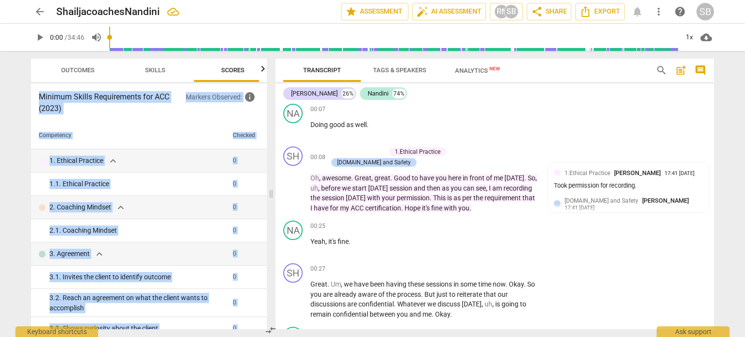
scroll to position [0, 12]
click at [221, 114] on div "Minimum Skills Requirements for ACC (2023) Markers Observed : info" at bounding box center [149, 102] width 220 height 23
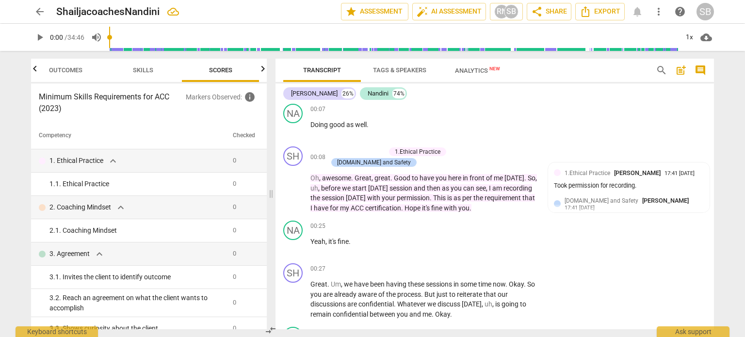
click at [137, 70] on span "Skills" at bounding box center [143, 69] width 20 height 7
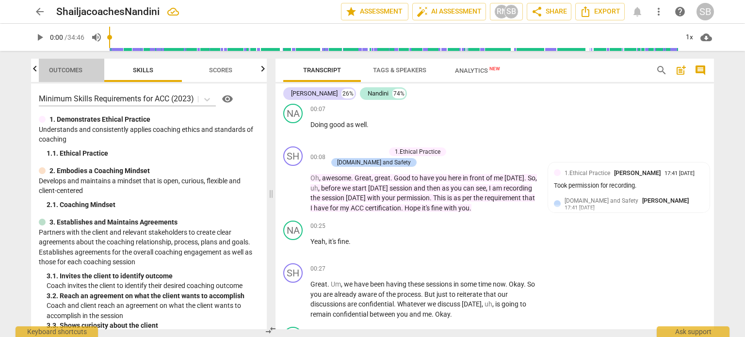
click at [63, 66] on span "Outcomes" at bounding box center [65, 69] width 33 height 7
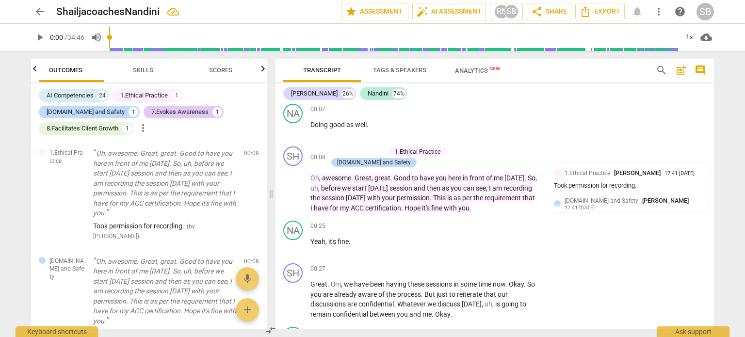
scroll to position [0, 0]
click at [75, 95] on div "AI Competencies" at bounding box center [70, 96] width 47 height 10
click at [101, 97] on div "24" at bounding box center [103, 96] width 10 height 10
click at [154, 71] on span "Skills" at bounding box center [155, 69] width 20 height 7
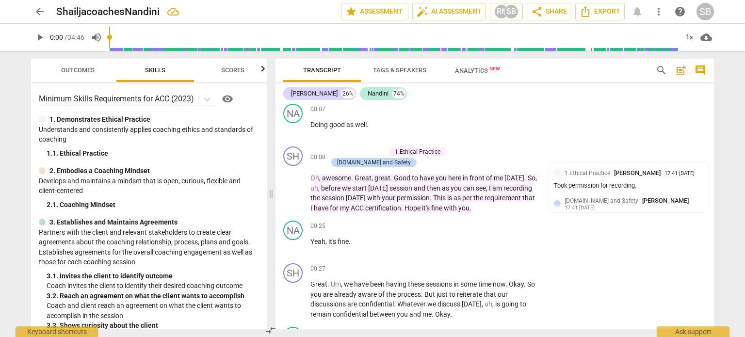
click at [238, 68] on span "Scores" at bounding box center [232, 69] width 23 height 7
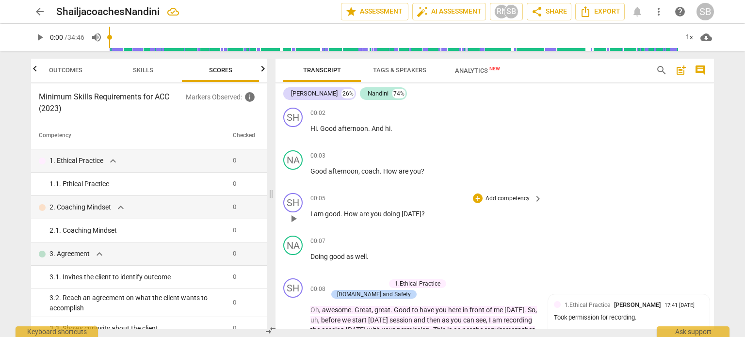
click at [706, 215] on div "SH play_arrow pause 00:05 + Add competency keyboard_arrow_right I am good . How…" at bounding box center [495, 210] width 439 height 43
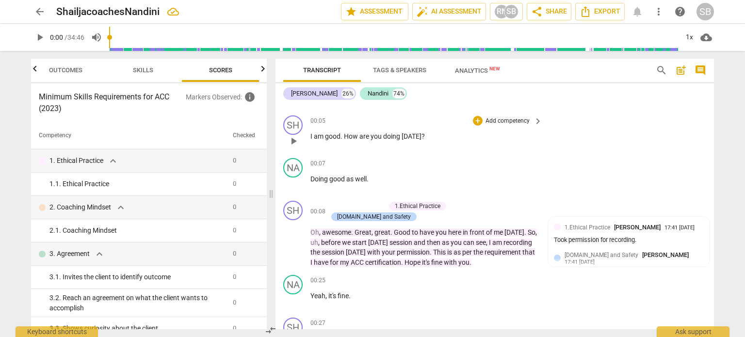
scroll to position [97, 0]
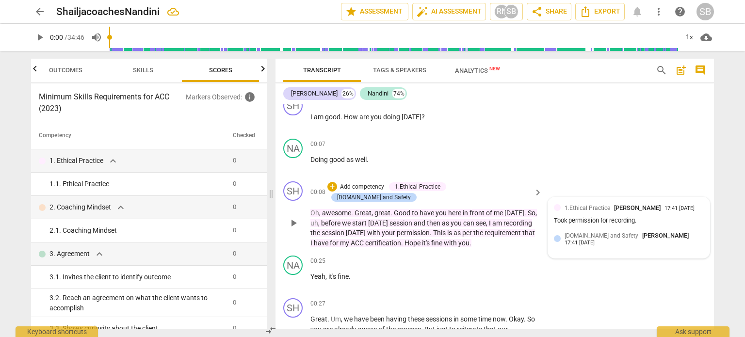
click at [602, 234] on span "[DOMAIN_NAME] and Safety" at bounding box center [602, 235] width 74 height 7
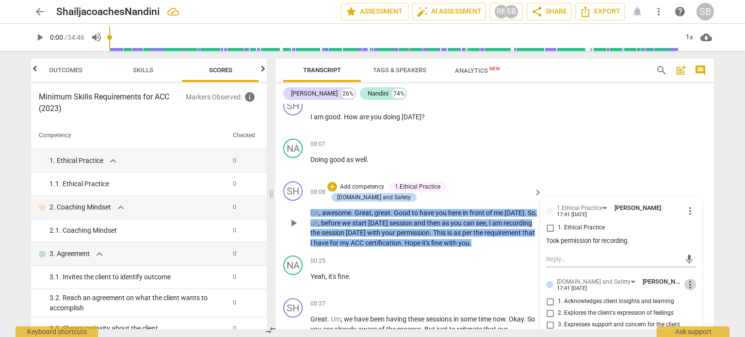
click at [689, 284] on span "more_vert" at bounding box center [691, 285] width 12 height 12
click at [697, 300] on li "Delete" at bounding box center [698, 301] width 33 height 18
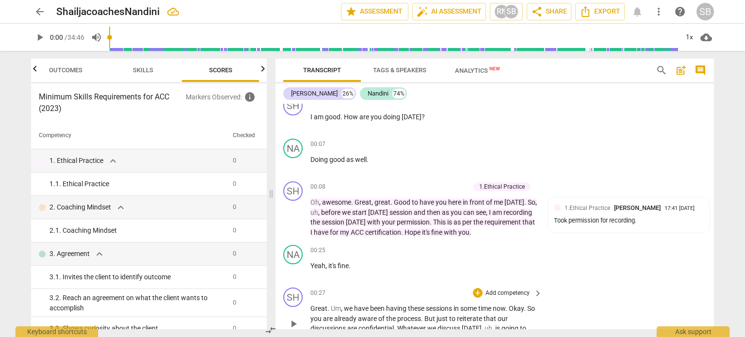
click at [520, 289] on p "Add competency" at bounding box center [508, 293] width 46 height 9
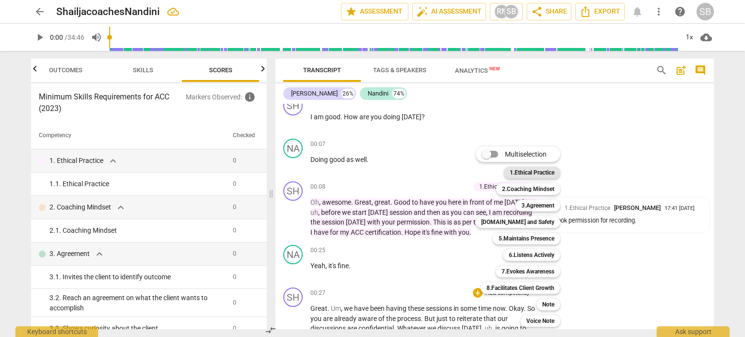
click at [538, 171] on b "1.Ethical Practice" at bounding box center [532, 173] width 45 height 12
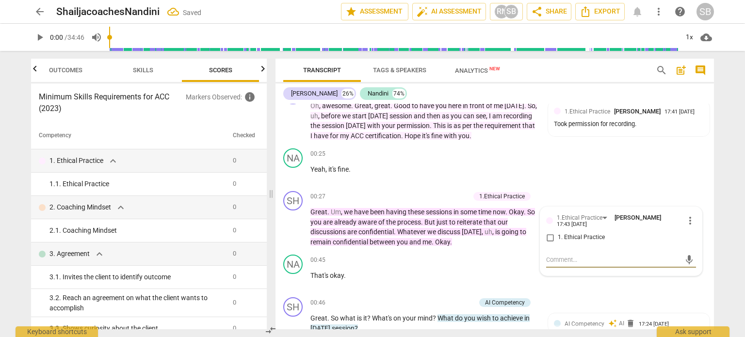
scroll to position [194, 0]
click at [524, 299] on div "AI Competency" at bounding box center [504, 302] width 51 height 9
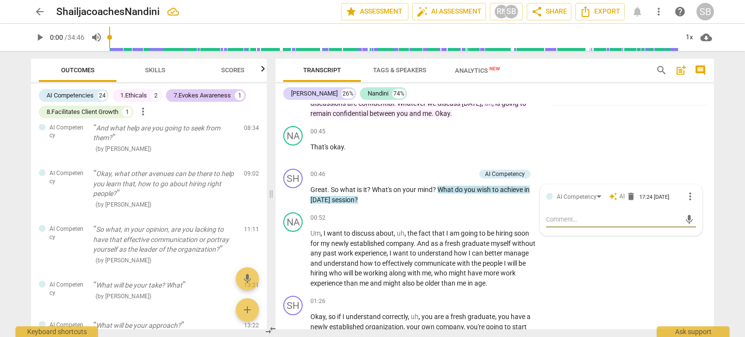
scroll to position [507, 0]
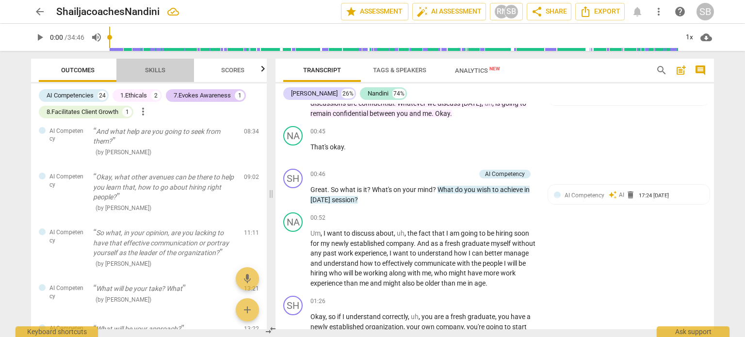
click at [149, 73] on span "Skills" at bounding box center [155, 69] width 20 height 7
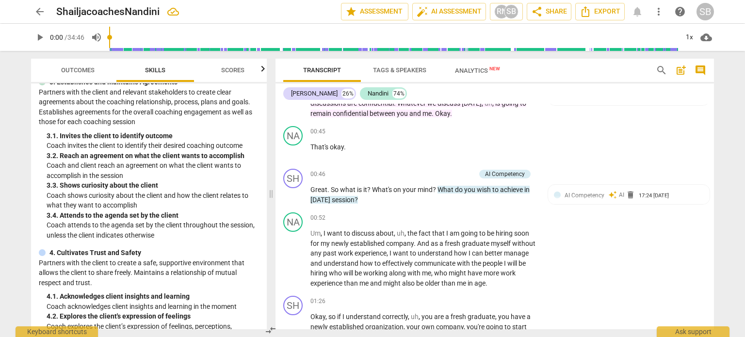
scroll to position [0, 0]
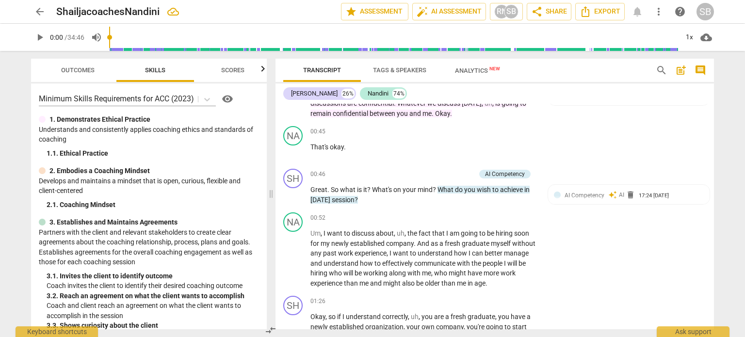
click at [468, 71] on span "Analytics New" at bounding box center [477, 70] width 45 height 7
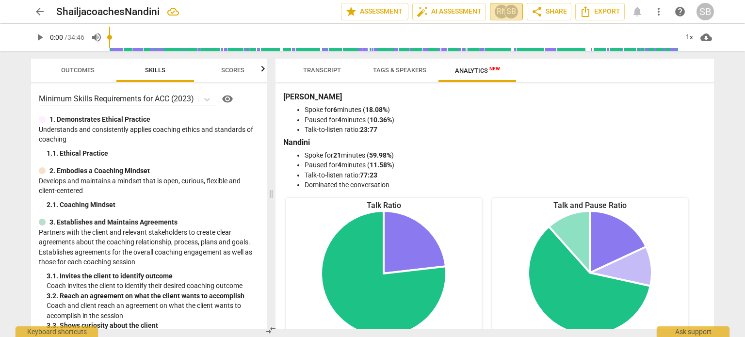
click at [500, 12] on div "RN" at bounding box center [501, 11] width 15 height 15
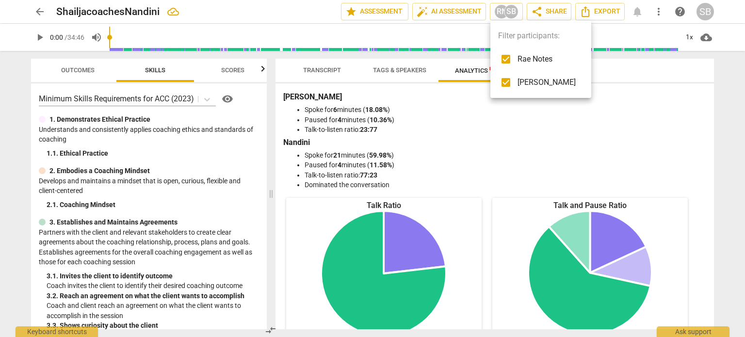
click at [598, 69] on div at bounding box center [372, 168] width 745 height 337
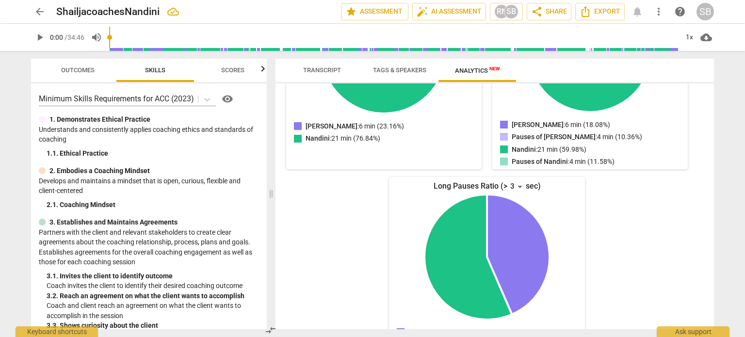
scroll to position [239, 0]
